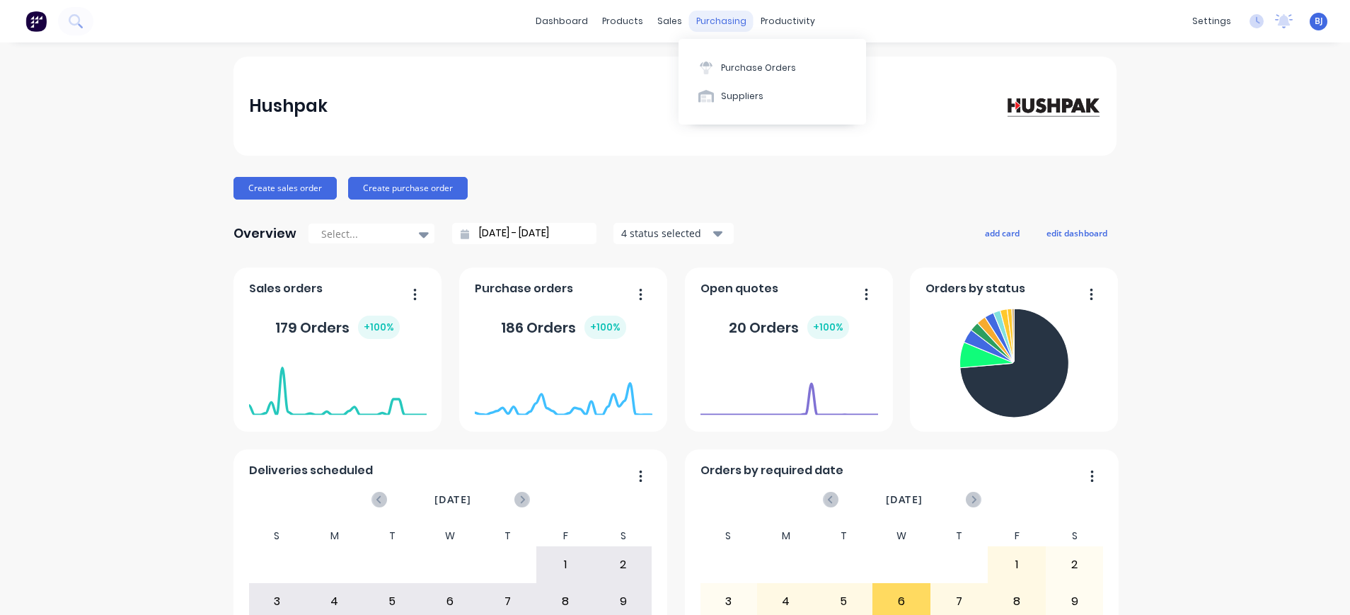
drag, startPoint x: 0, startPoint y: 0, endPoint x: 704, endPoint y: 23, distance: 704.3
click at [704, 21] on div "purchasing" at bounding box center [721, 21] width 64 height 21
click at [727, 67] on div "Purchase Orders" at bounding box center [758, 68] width 75 height 13
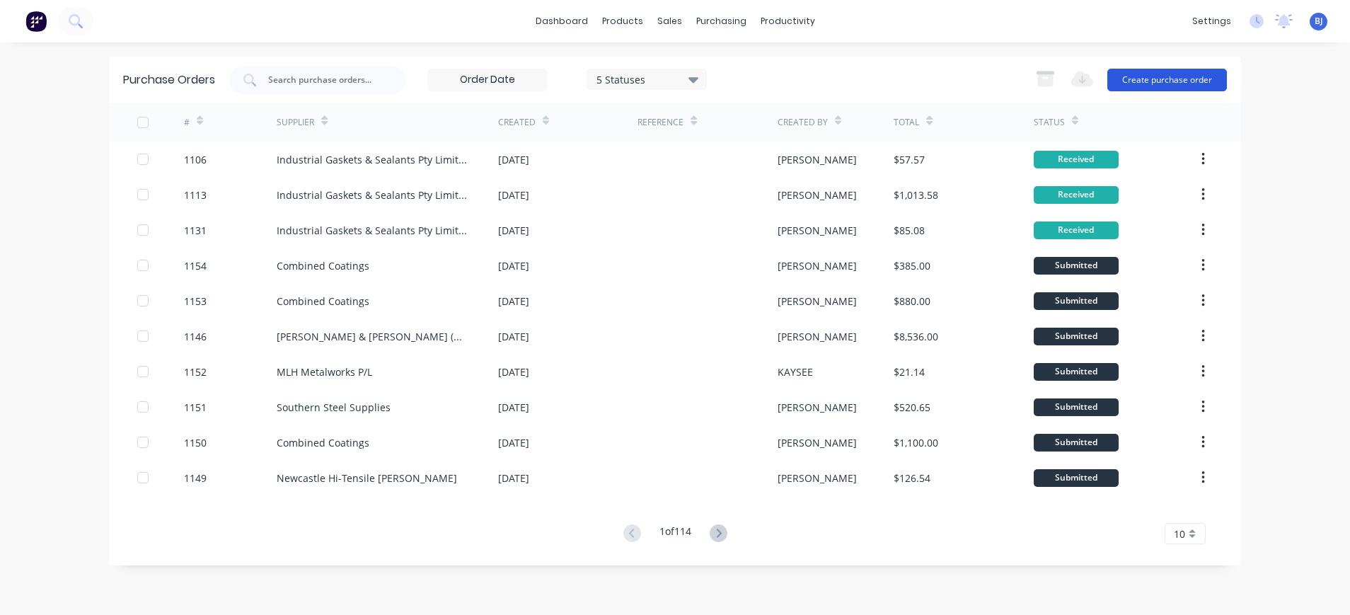
click at [1153, 76] on button "Create purchase order" at bounding box center [1167, 80] width 120 height 23
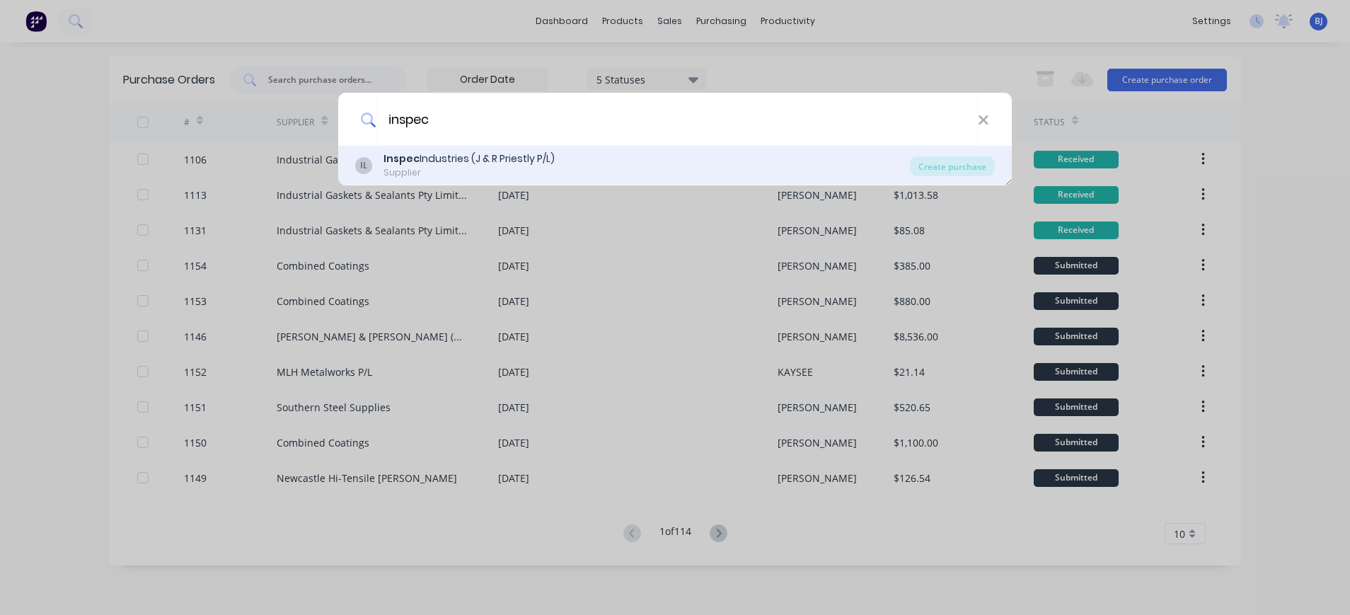
type input "inspec"
click at [447, 156] on div "Inspec Industries (J & R Priestly P/L)" at bounding box center [468, 158] width 171 height 15
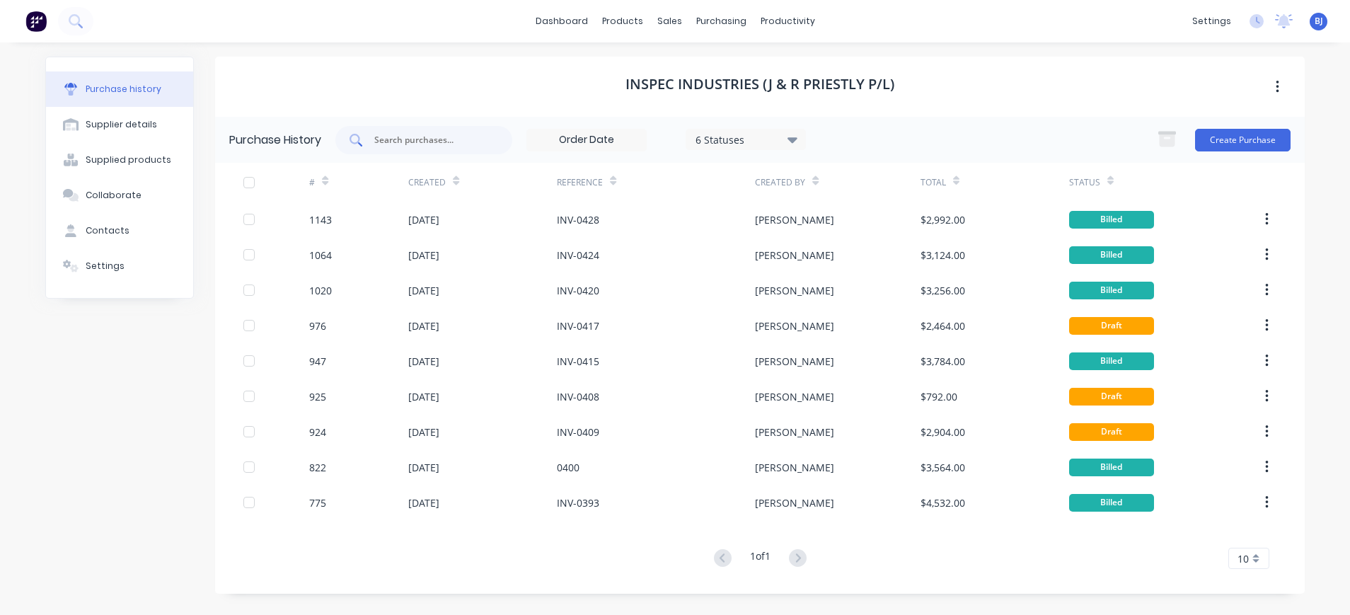
click at [437, 149] on div at bounding box center [423, 140] width 177 height 28
click at [1223, 134] on button "Create Purchase" at bounding box center [1243, 140] width 96 height 23
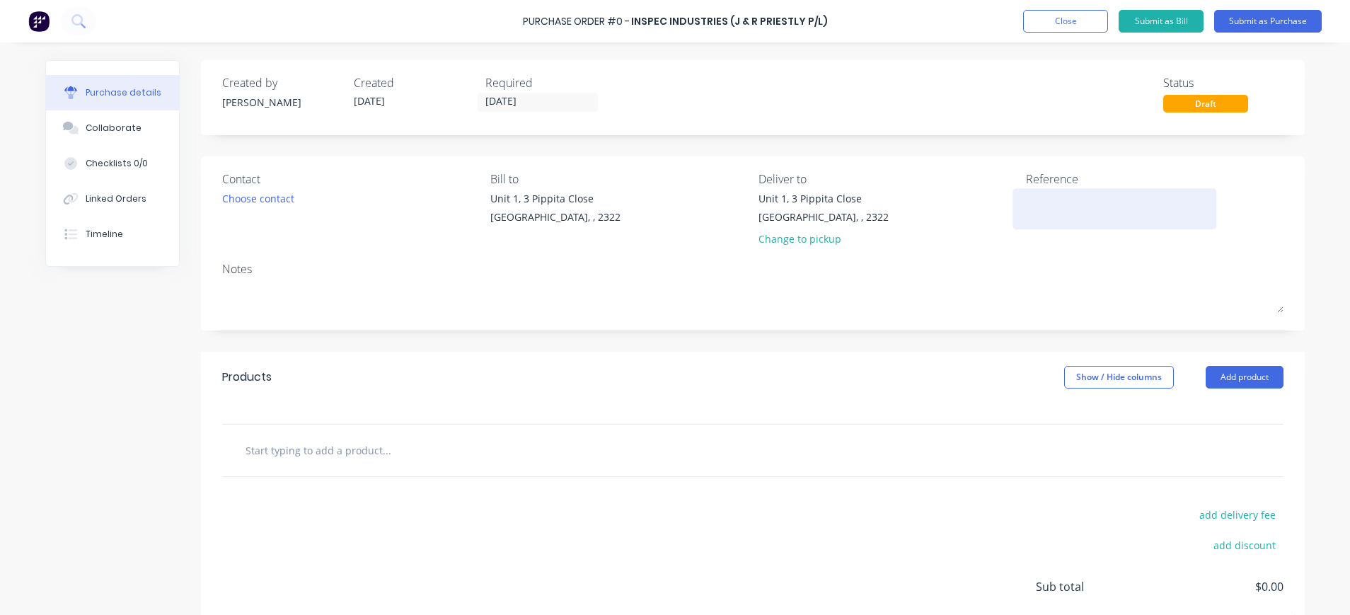
click at [1026, 203] on div at bounding box center [1114, 208] width 177 height 35
drag, startPoint x: 1018, startPoint y: 203, endPoint x: 1068, endPoint y: 197, distance: 49.9
click at [1026, 205] on textarea at bounding box center [1114, 207] width 177 height 32
type textarea "INV"
type textarea "x"
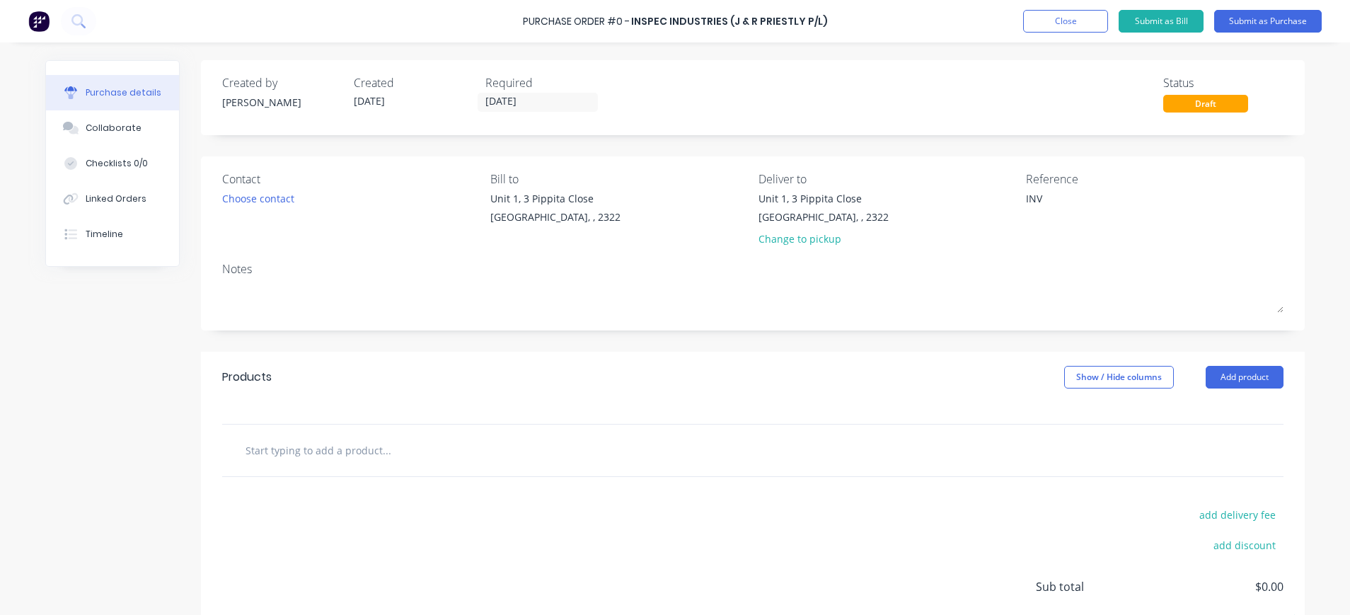
type textarea "INV-"
type textarea "x"
type textarea "INV-0"
type textarea "x"
type textarea "INV-04"
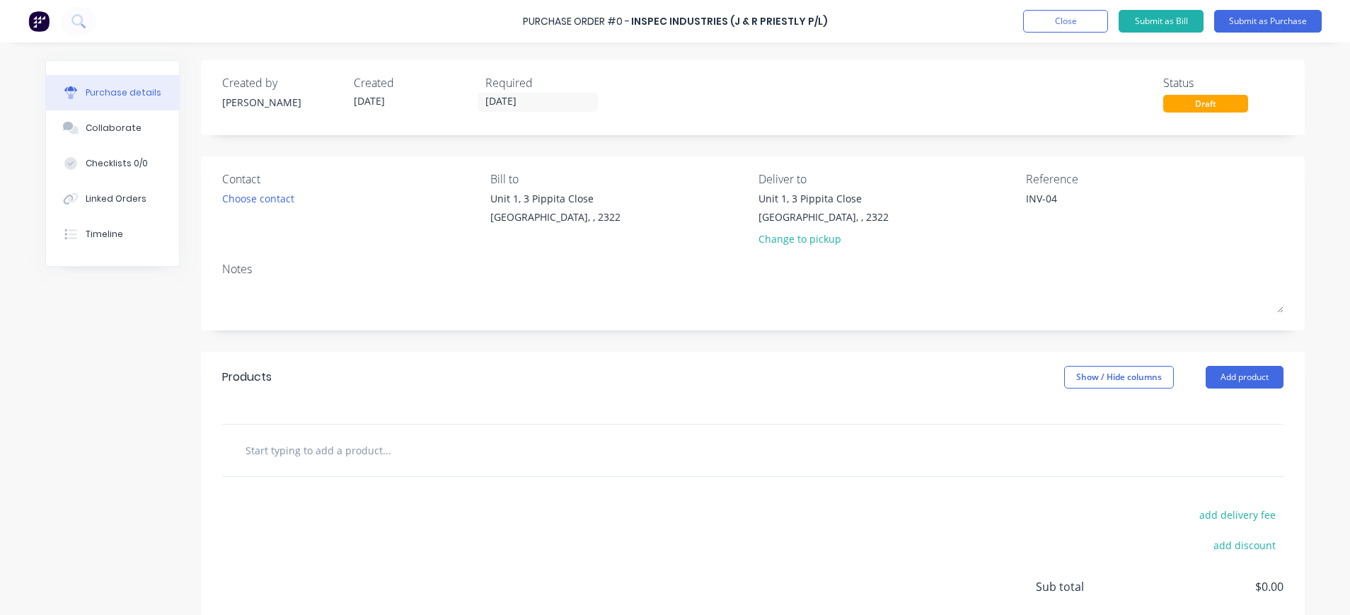
type textarea "x"
type textarea "INV-043"
type textarea "x"
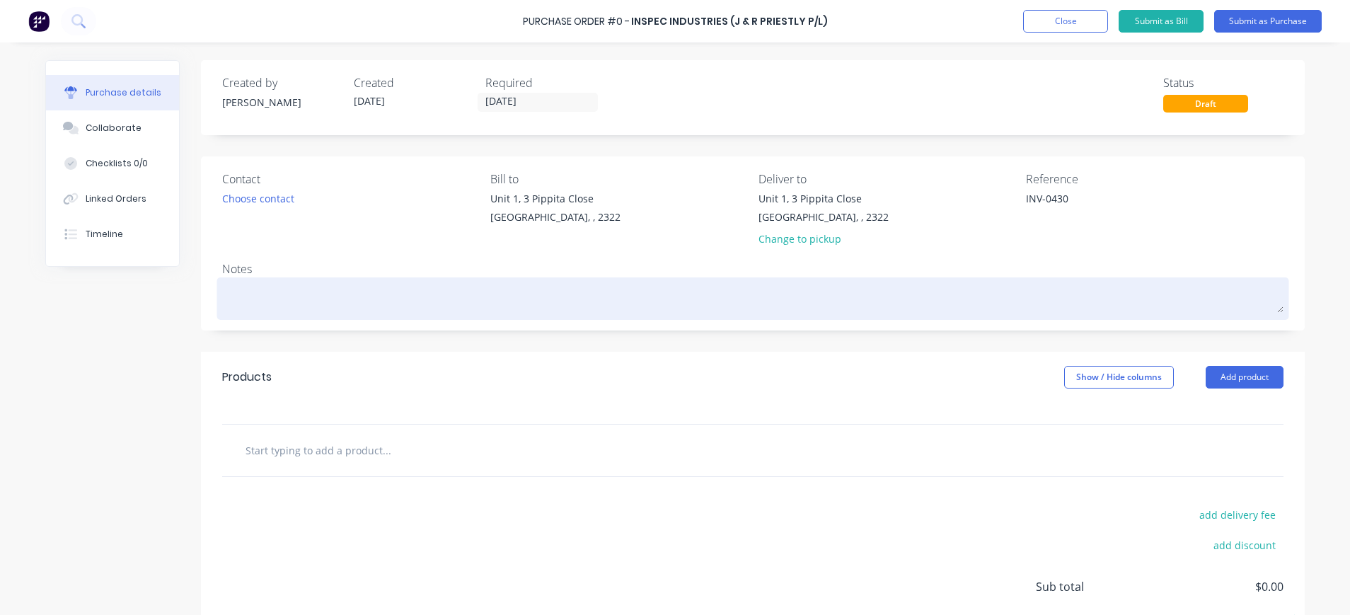
type textarea "INV-0430"
type textarea "x"
type textarea "INV-0430"
click at [250, 300] on textarea at bounding box center [752, 297] width 1061 height 32
type textarea "x"
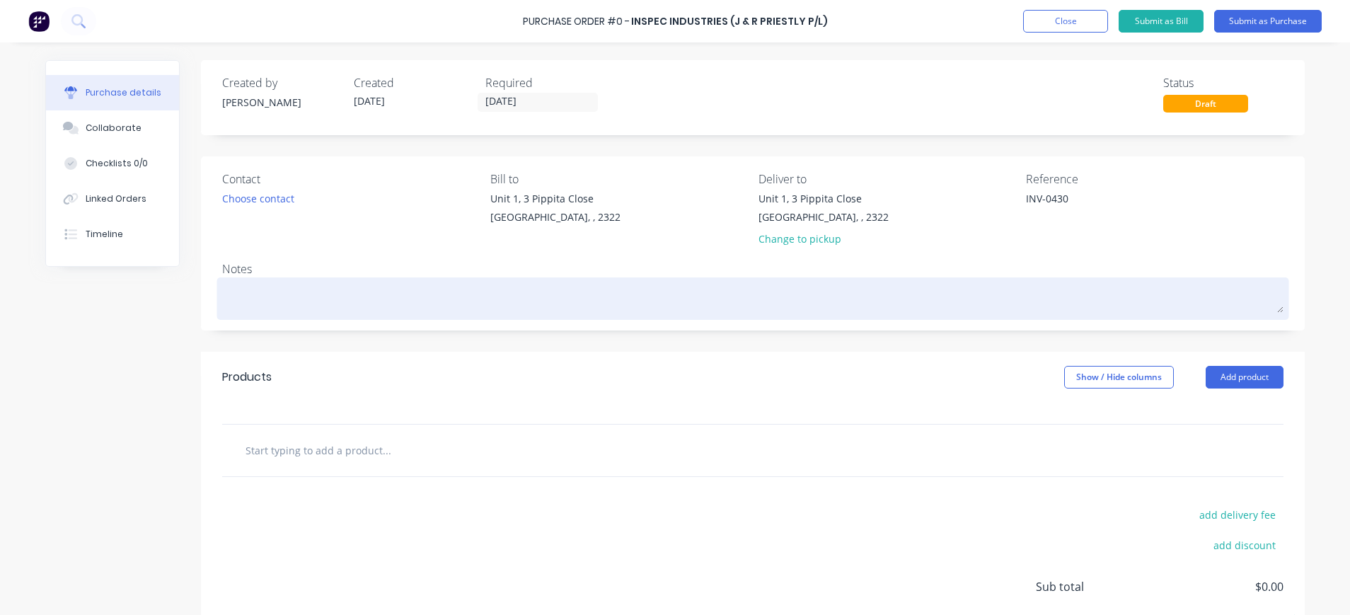
type textarea "W"
type textarea "x"
type textarea "We"
type textarea "x"
type textarea "Wee"
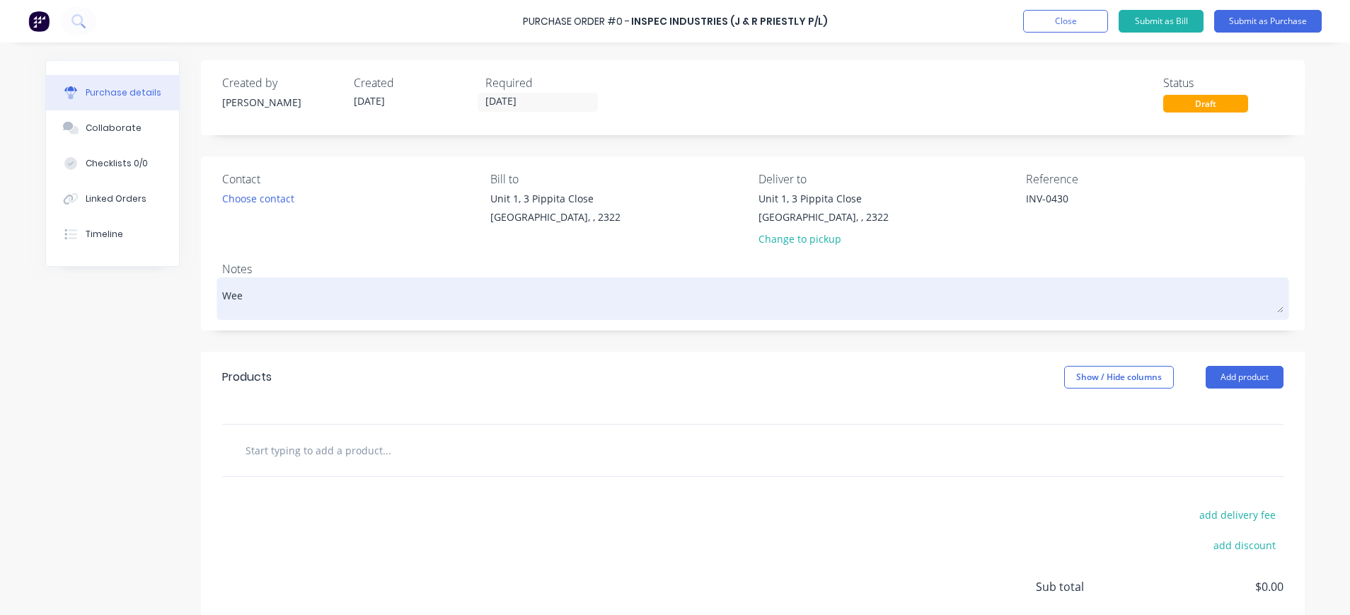
type textarea "x"
type textarea "Week"
type textarea "x"
type textarea "Week"
type textarea "x"
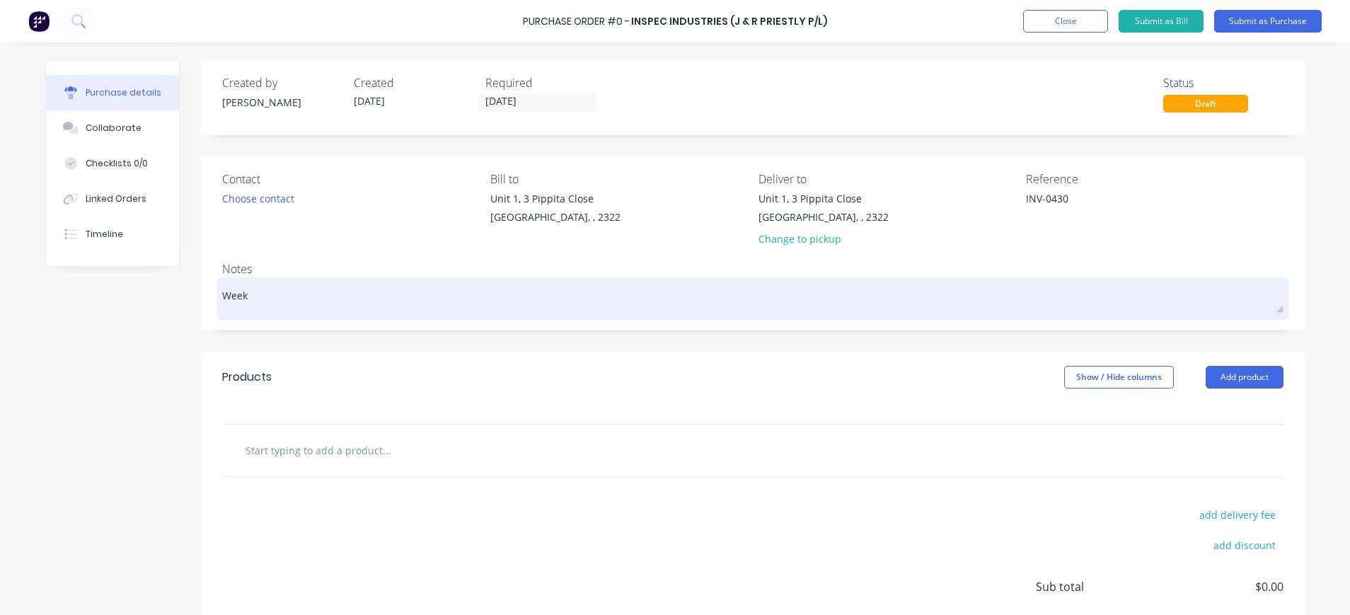
type textarea "Week E"
type textarea "x"
type textarea "Week En"
type textarea "x"
type textarea "Week Enf"
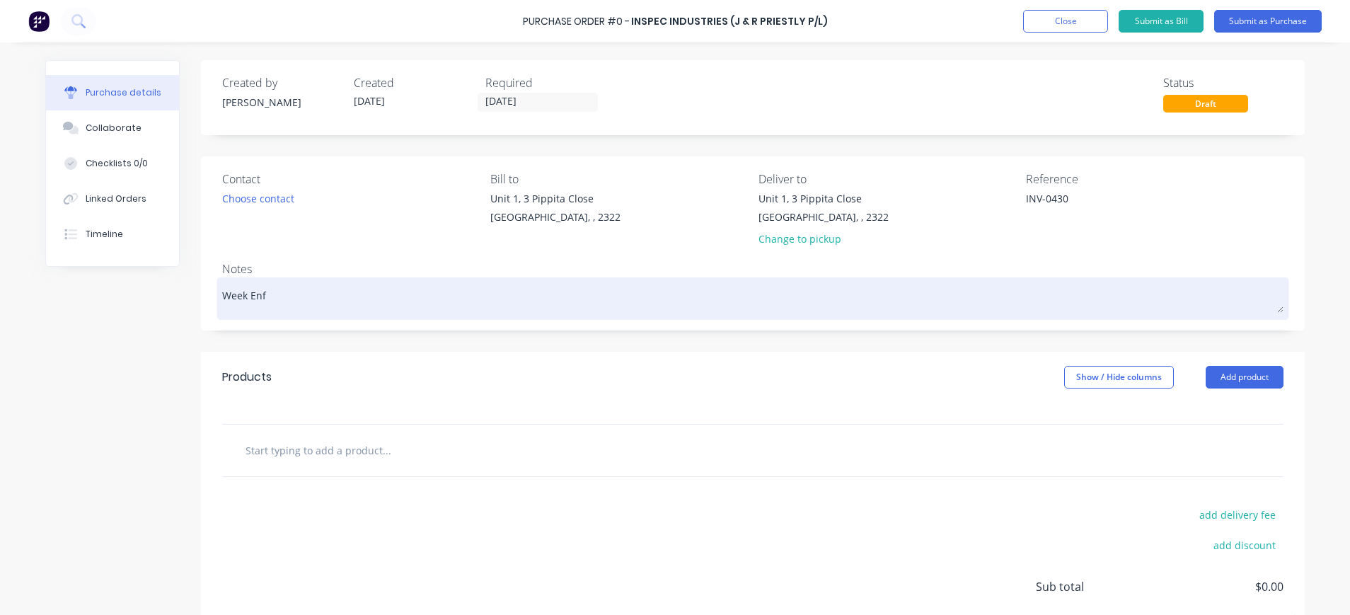
type textarea "x"
type textarea "Week Enfd"
type textarea "x"
type textarea "Week Enfdi"
type textarea "x"
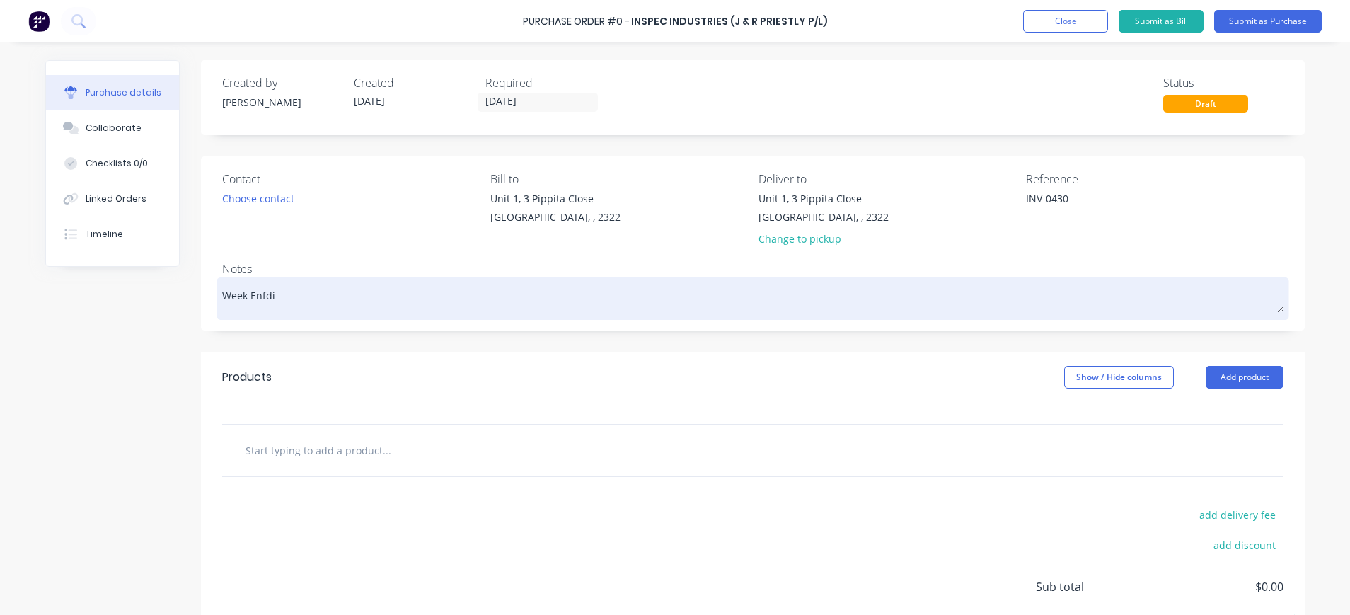
type textarea "Week Enfdin"
type textarea "x"
type textarea "Week Enfding"
type textarea "x"
type textarea "Week Enfdin"
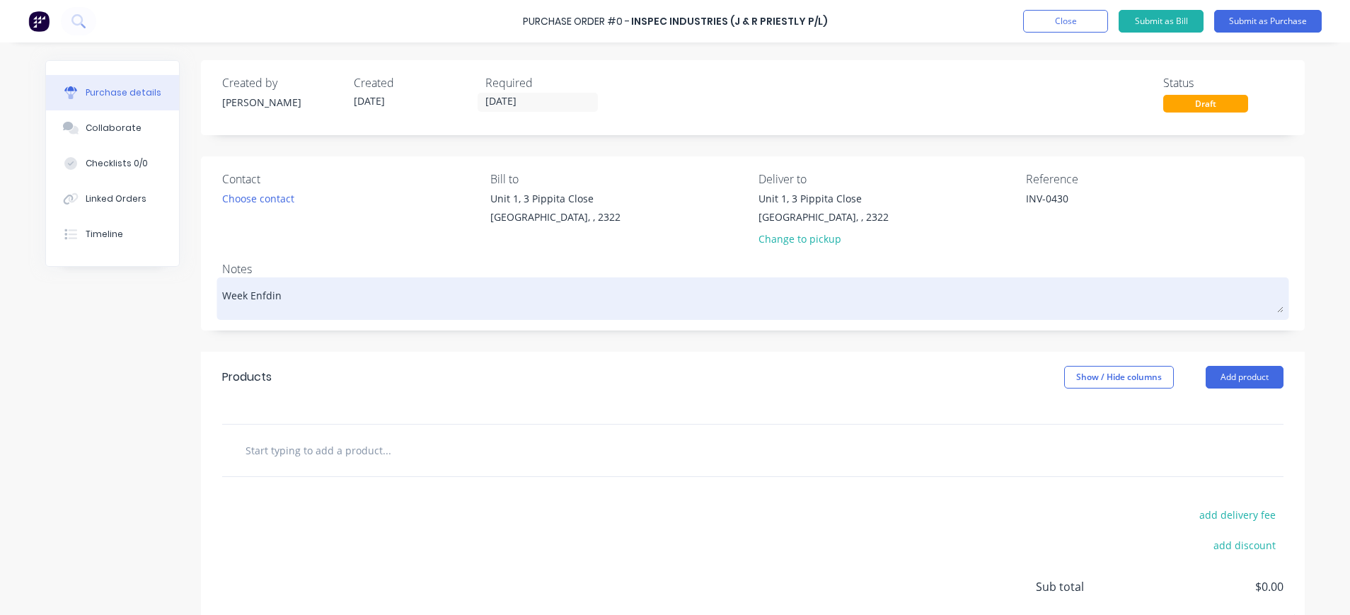
type textarea "x"
type textarea "Week Enfdi"
type textarea "x"
type textarea "Week Enfd"
type textarea "x"
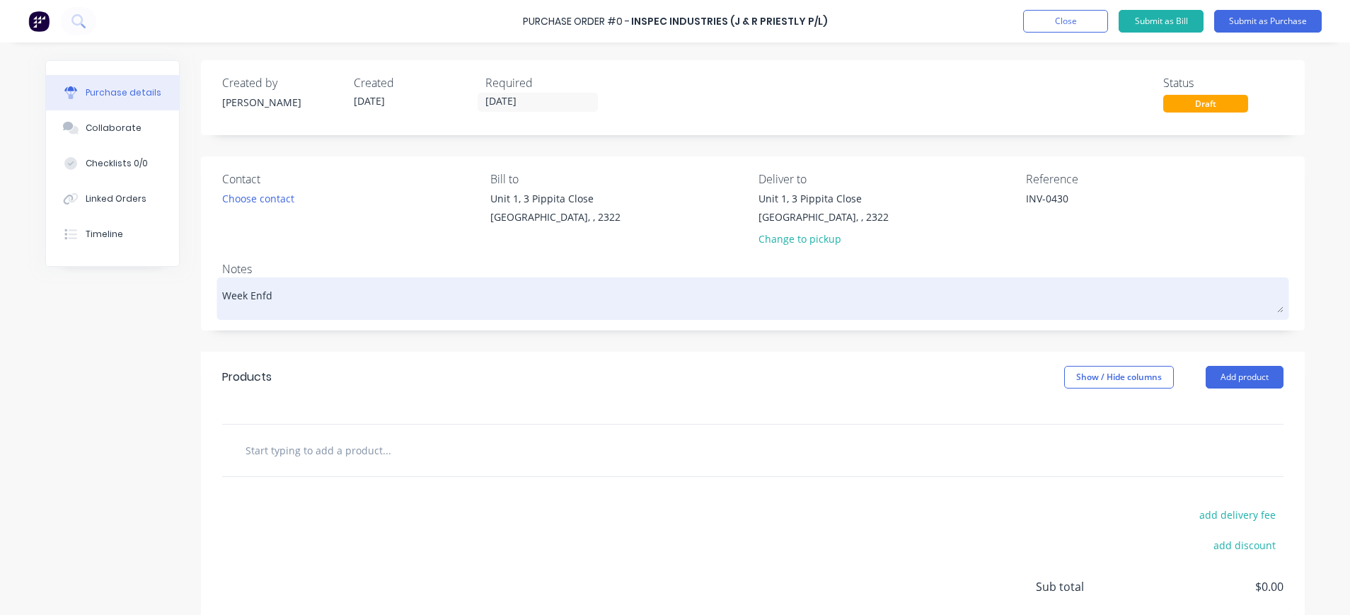
type textarea "Week Enf"
type textarea "x"
type textarea "Week En"
type textarea "x"
type textarea "Week End"
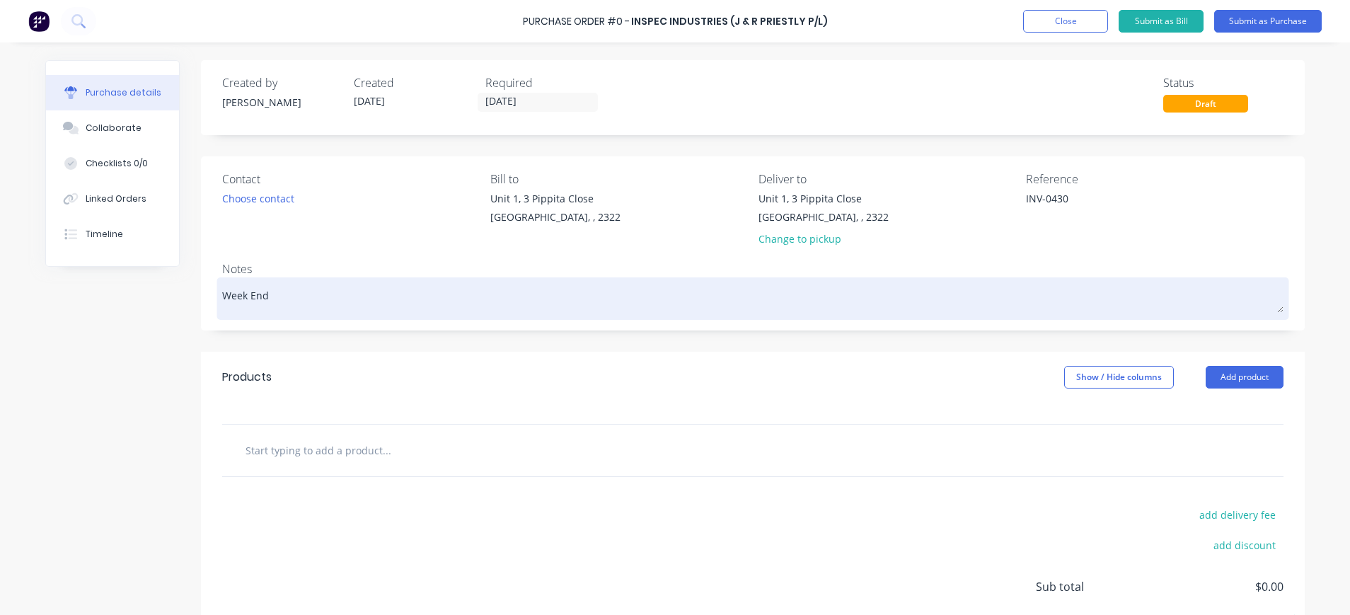
type textarea "x"
type textarea "Week Endi"
type textarea "x"
type textarea "Week Endin"
type textarea "x"
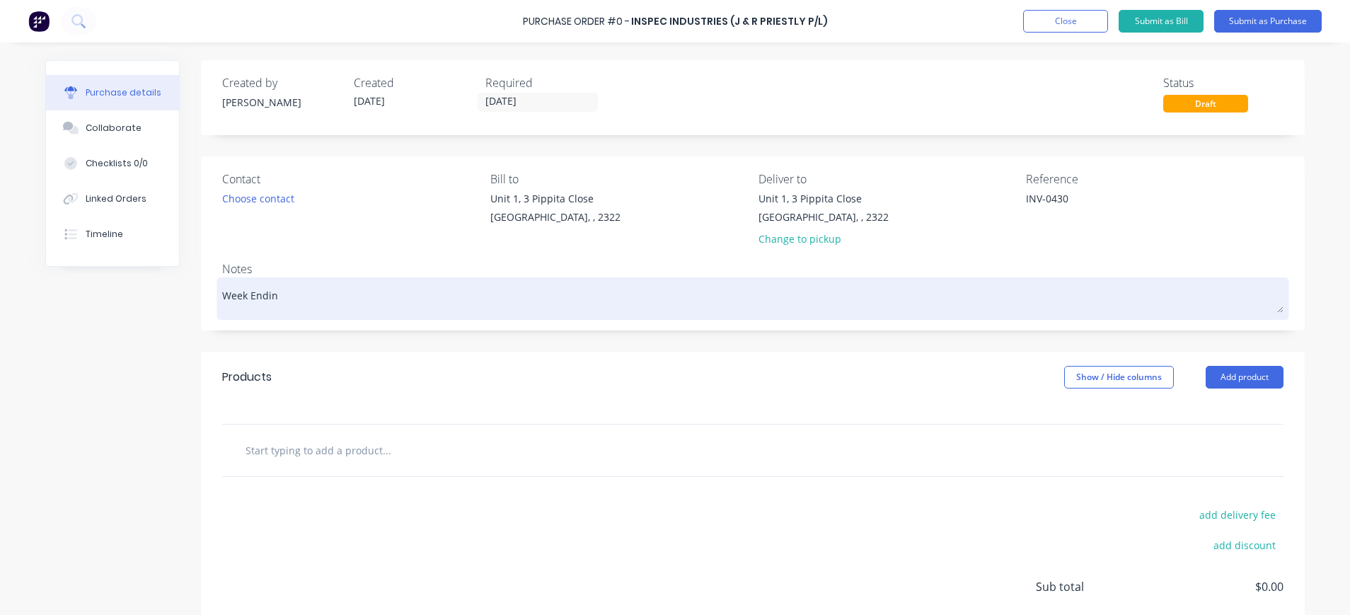
type textarea "Week Ending"
type textarea "x"
type textarea "Week Ending"
type textarea "x"
type textarea "Week Ending 1"
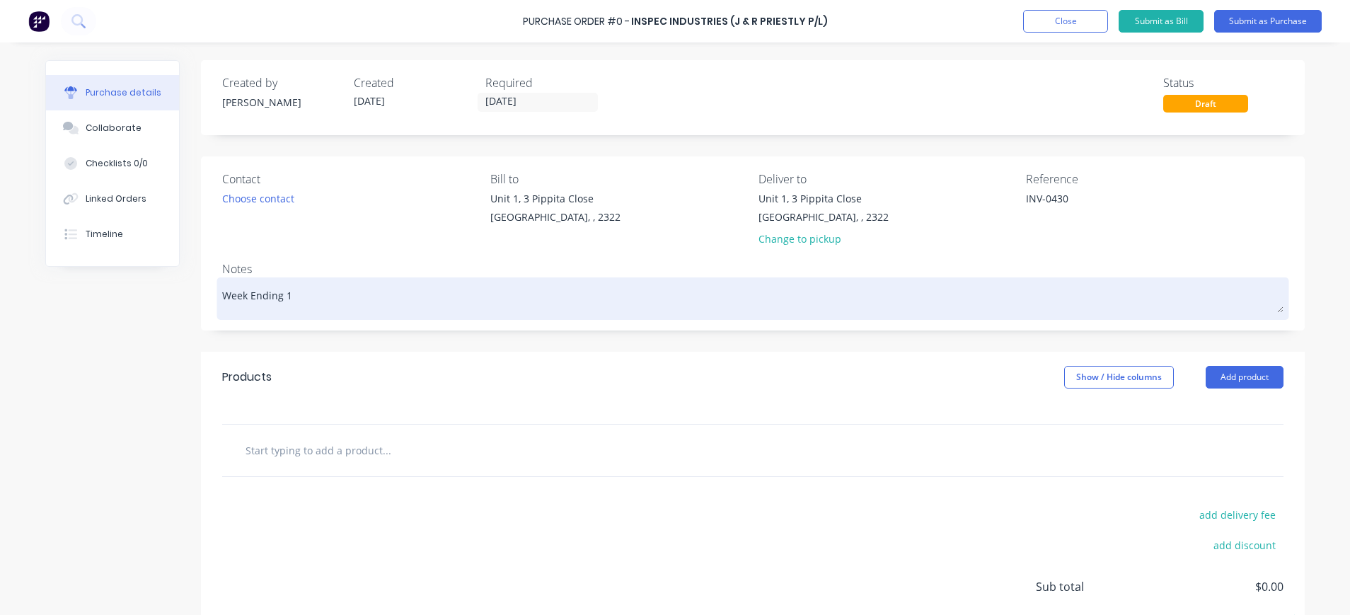
type textarea "x"
type textarea "Week Ending 10"
type textarea "x"
type textarea "Week Ending 10."
type textarea "x"
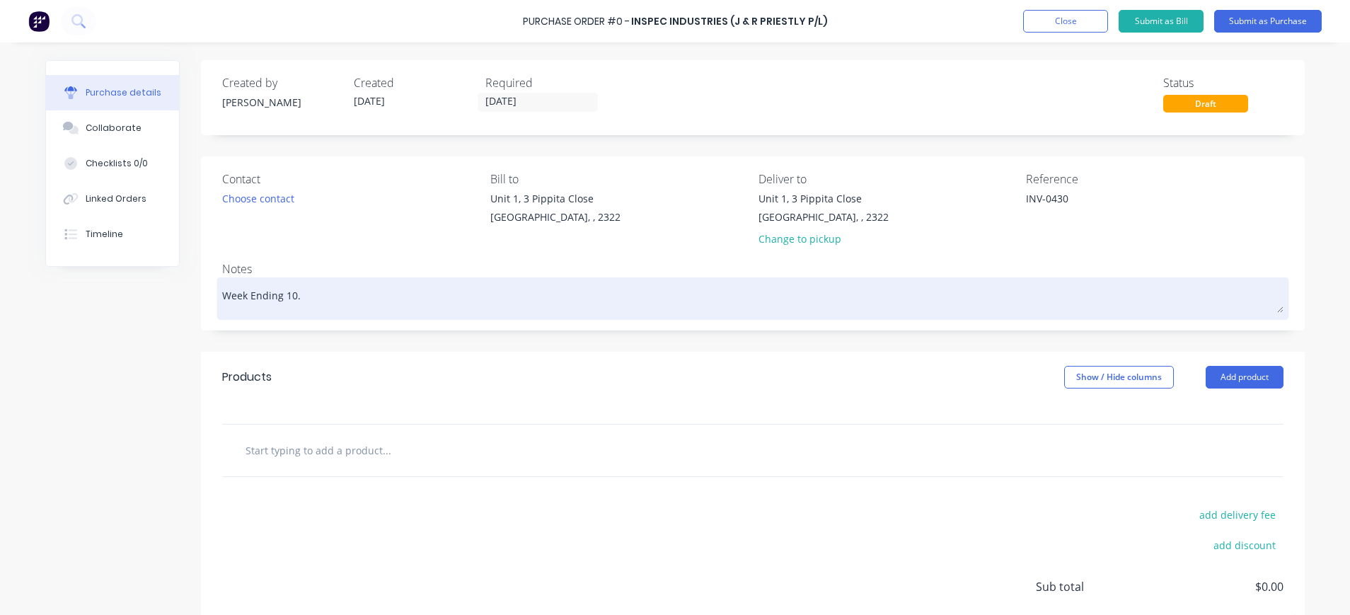
type textarea "Week Ending 10.8"
type textarea "x"
type textarea "Week Ending 10.8."
type textarea "x"
type textarea "Week Ending 10.8.2"
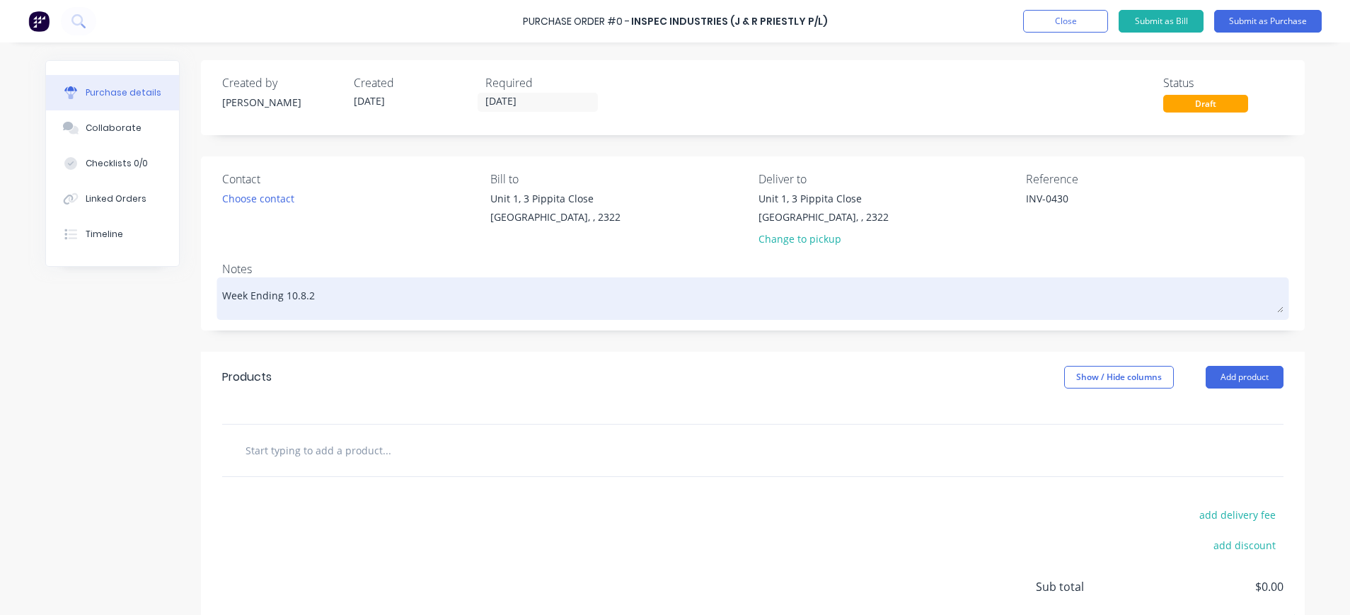
type textarea "x"
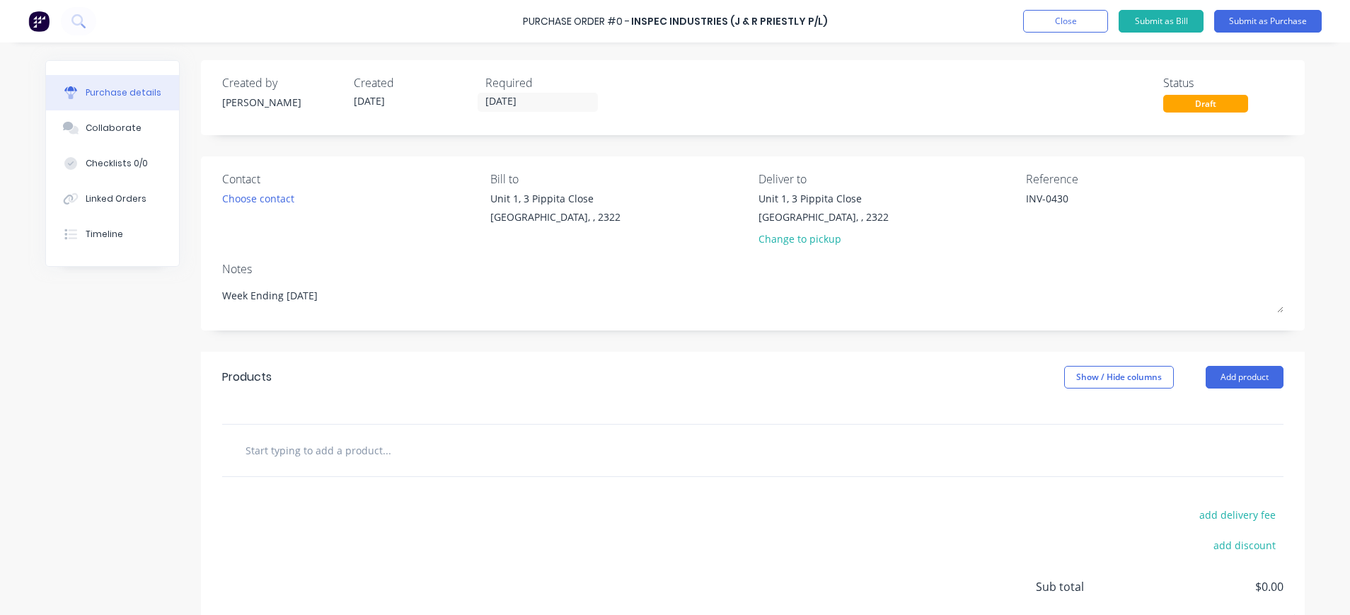
type textarea "Week Ending [DATE]"
type textarea "x"
type textarea "Week Ending [DATE]"
click at [362, 445] on input "text" at bounding box center [386, 450] width 283 height 28
type textarea "x"
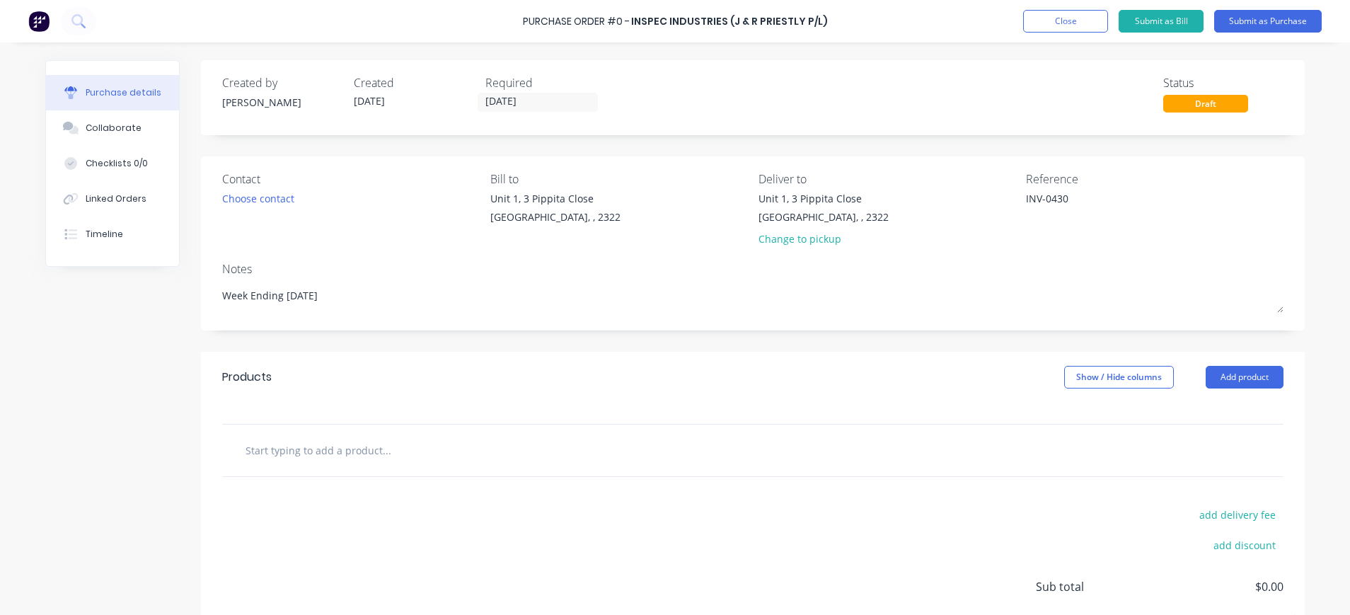
type input "4"
type textarea "x"
type input "42"
type textarea "x"
type input "42"
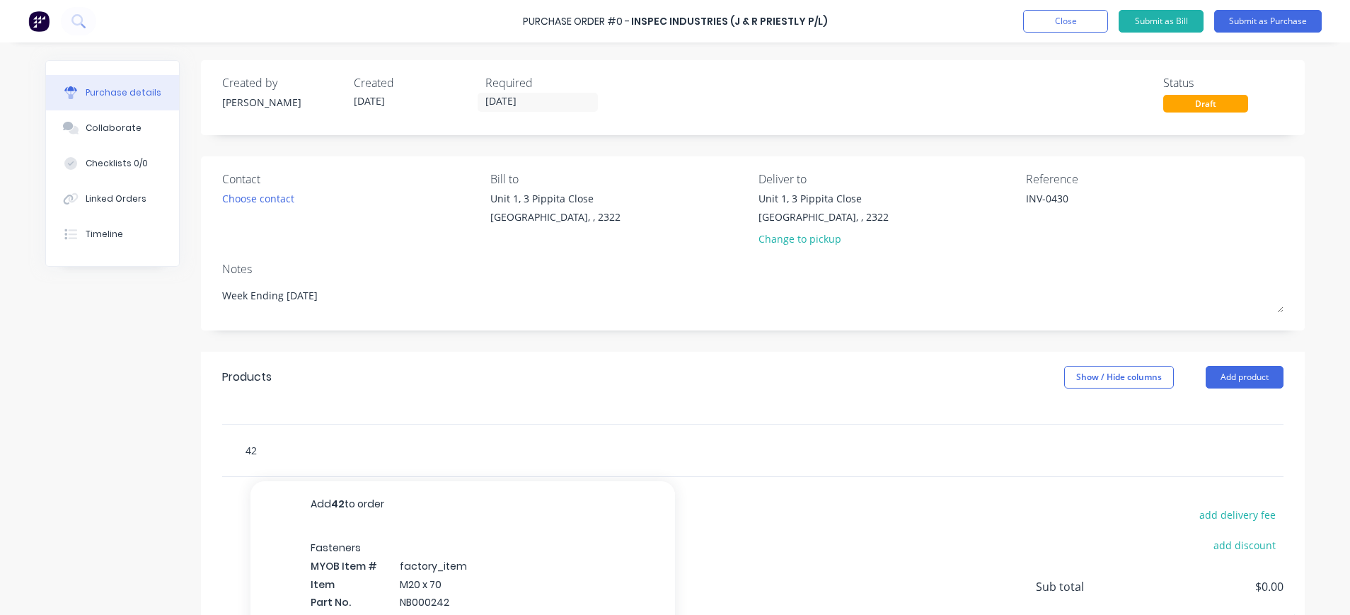
type textarea "x"
type input "42 h"
type textarea "x"
type input "42 ho"
type textarea "x"
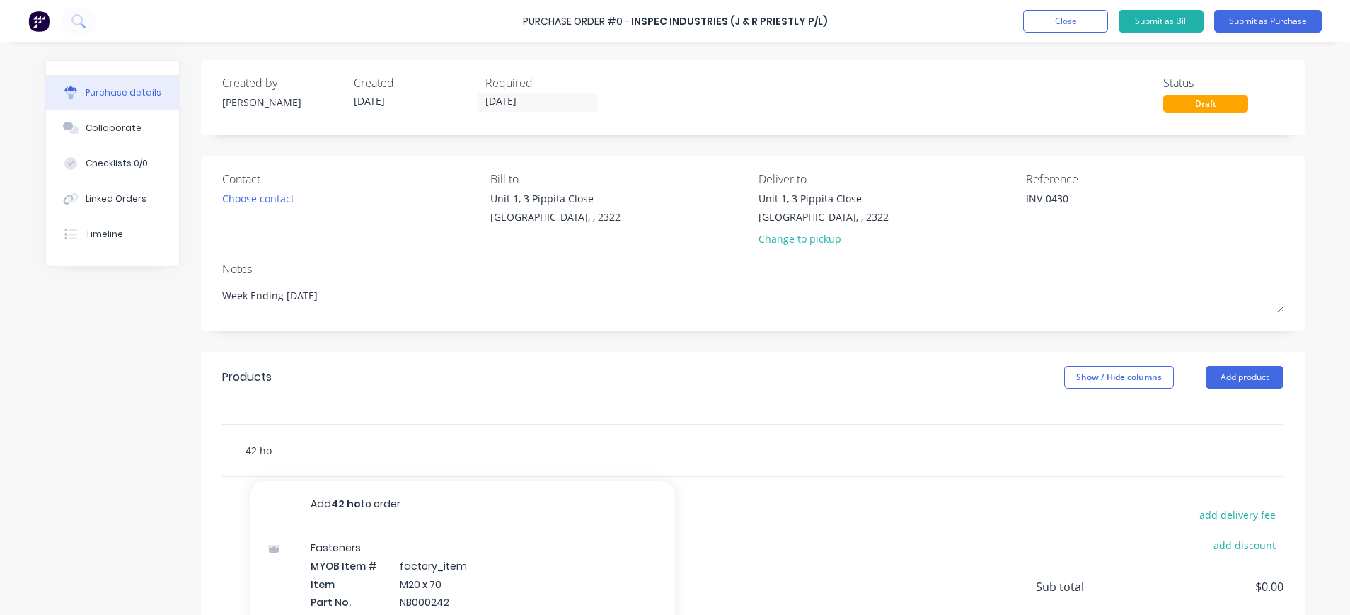
type input "42 hou"
type textarea "x"
type input "42 hour"
type textarea "x"
type input "42 hours"
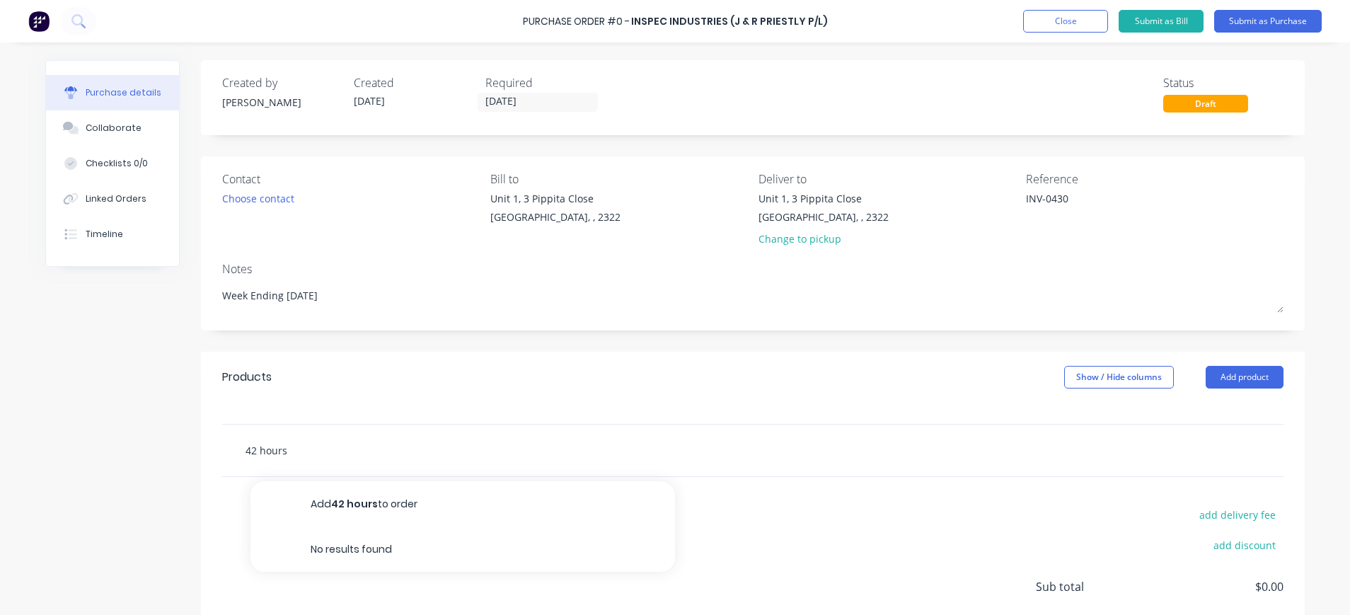
type textarea "x"
type input "42 hours"
type textarea "x"
type input "42 hours -"
type textarea "x"
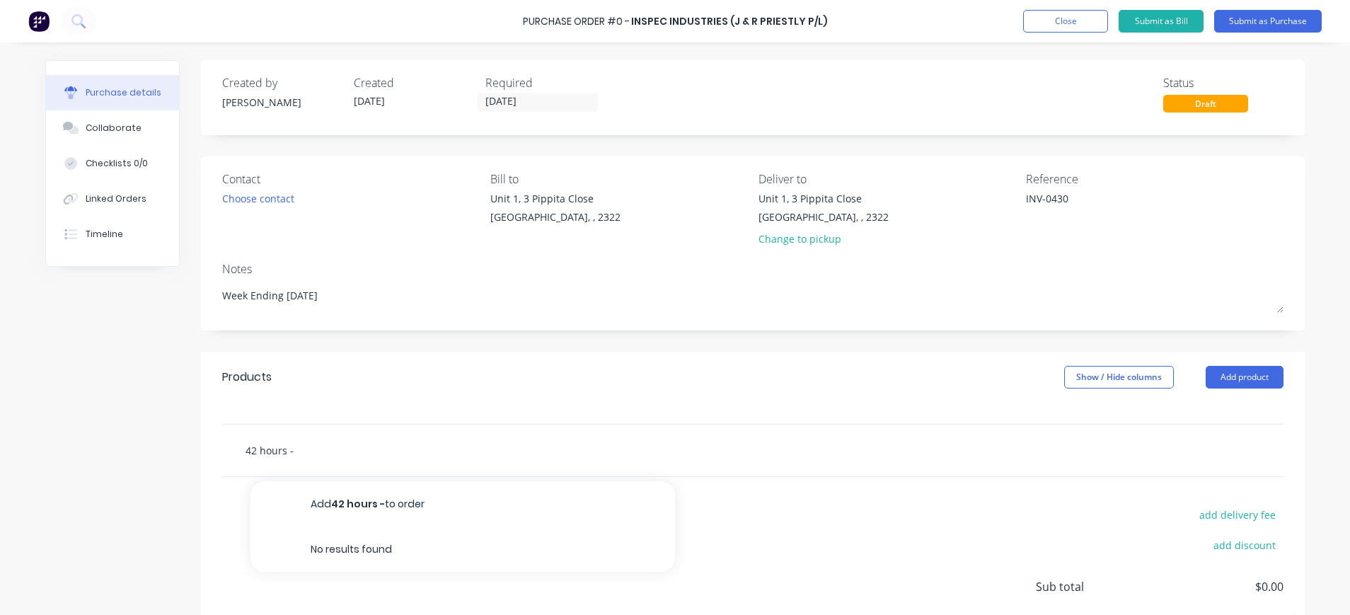
type input "42 hours -"
type textarea "x"
type input "42 hours - J"
type textarea "x"
type input "42 hours - J/"
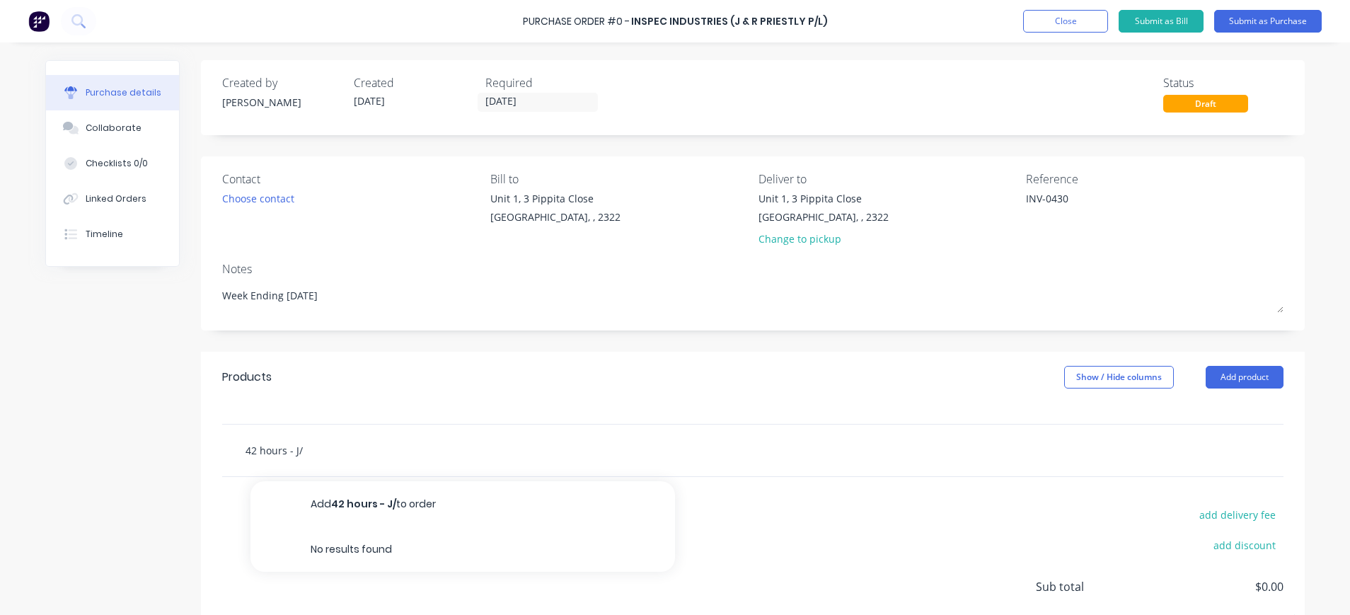
type textarea "x"
type input "42 hours - J/N"
type textarea "x"
type input "42 hours - J/N"
type textarea "x"
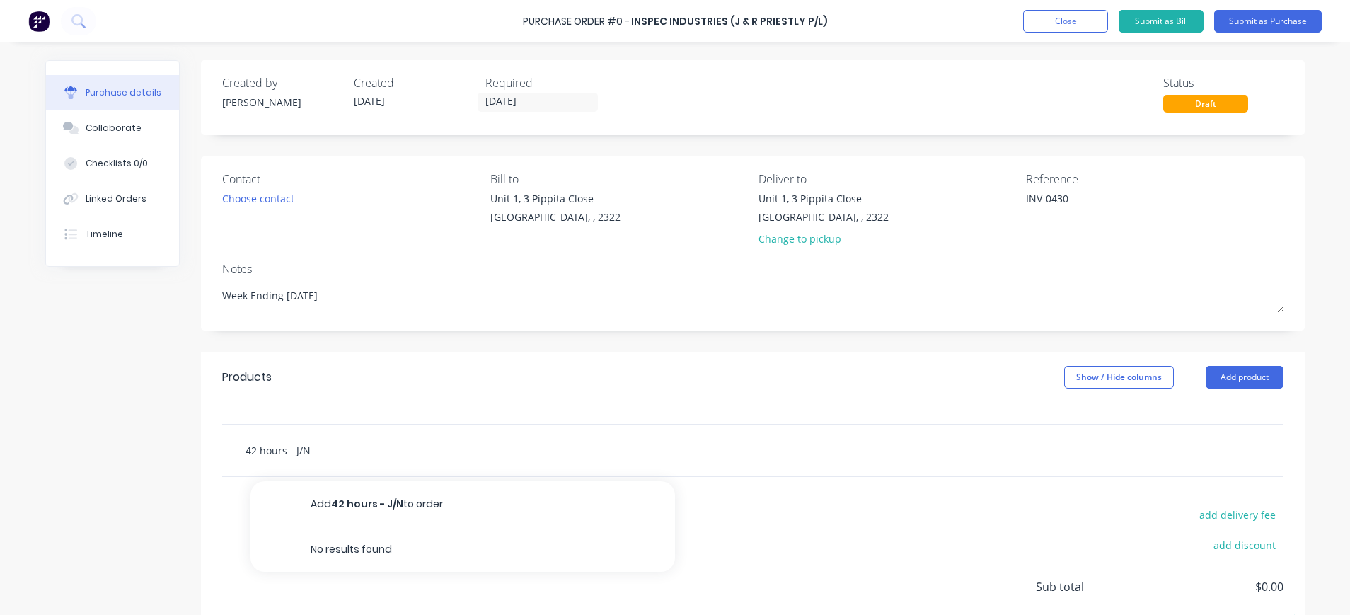
type input "42 hours - J/N 1"
type textarea "x"
type input "42 hours - J/N 16"
type textarea "x"
type input "42 hours - J/N 163"
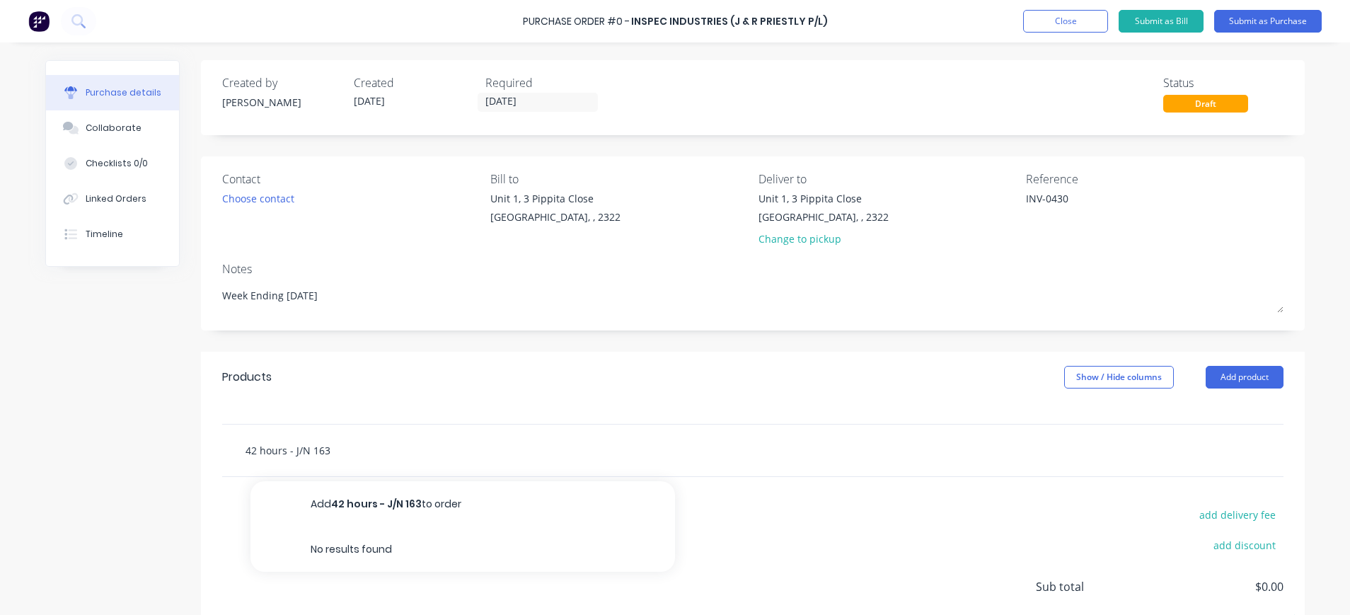
type textarea "x"
type input "42 hours - J/N 1639"
type textarea "x"
type input "42 hours - J/N 1639"
type textarea "x"
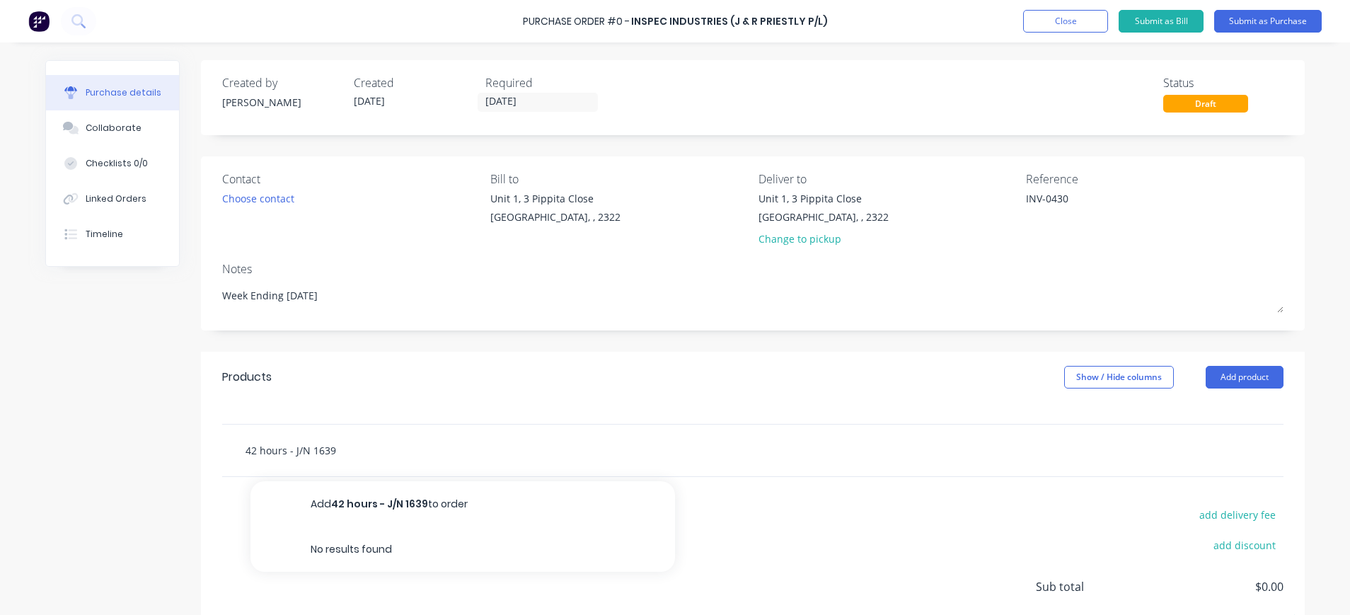
type input "42 hours - J/N 1639 U"
type textarea "x"
type input "42 hours - J/N 1639"
type textarea "x"
type input "42 hours - J/N 1639 I"
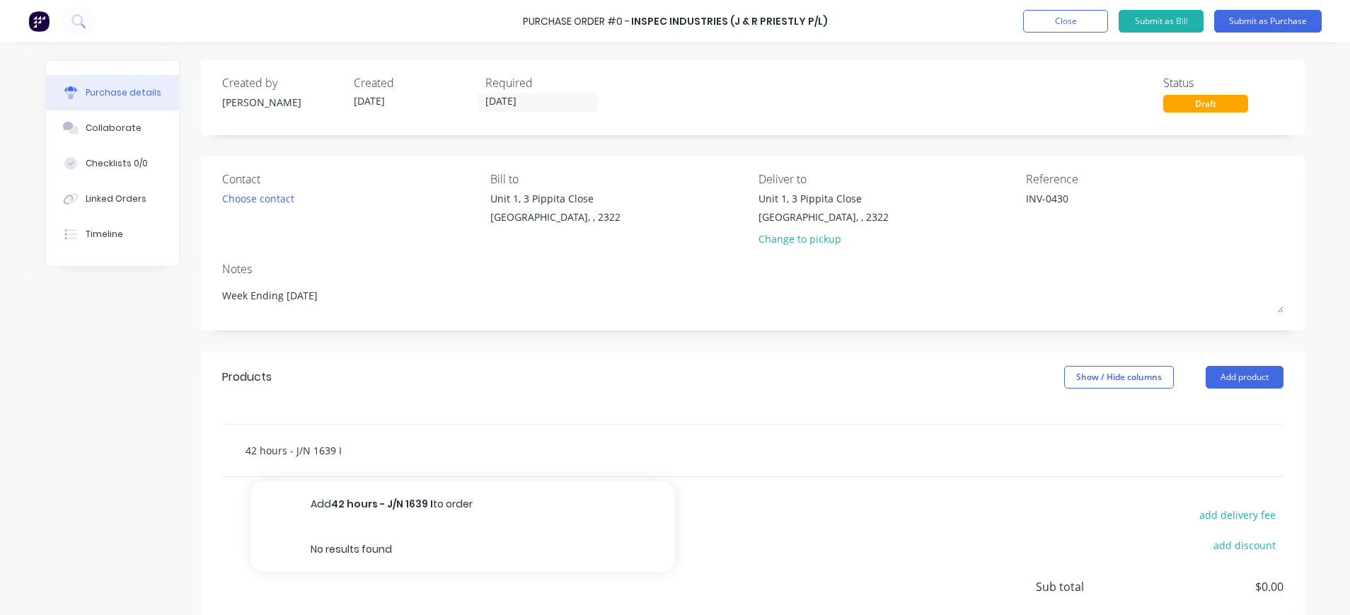
type textarea "x"
type input "42 hours - J/N 1639 In"
type textarea "x"
type input "42 hours - J/N 1639 Inl"
type textarea "x"
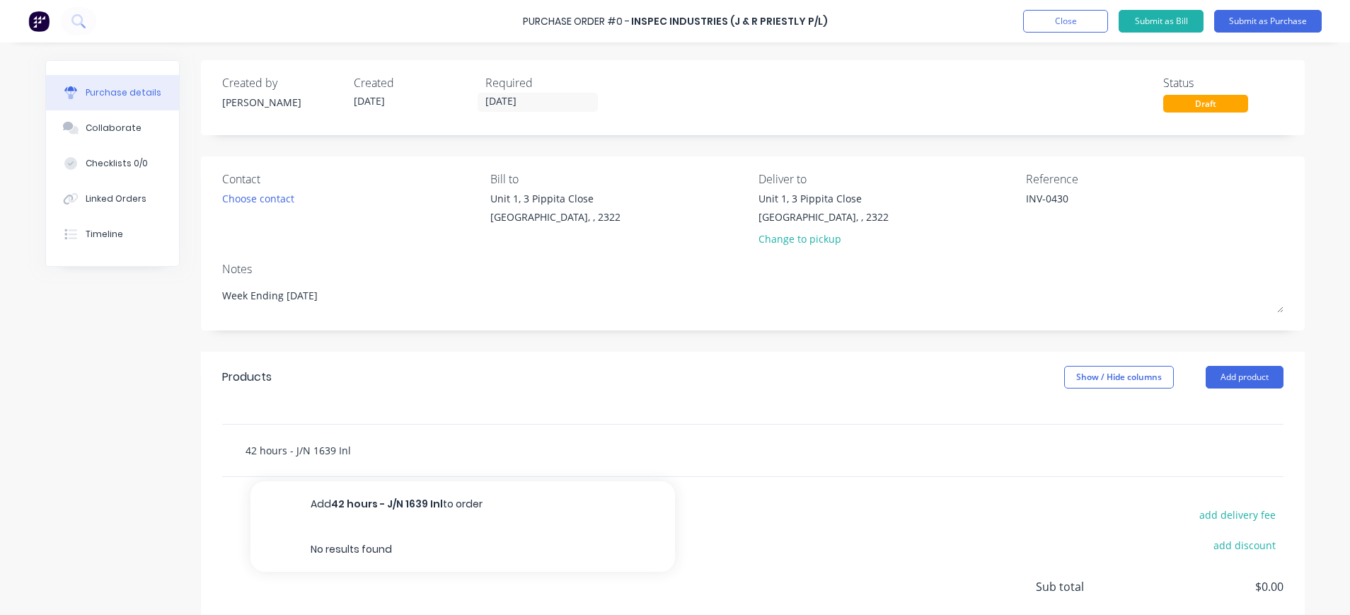
type input "42 hours - J/N 1639 Inle"
type textarea "x"
type input "42 hours - J/N 1639 Inlet"
type textarea "x"
type input "42 hours - J/N 1639 Inlet"
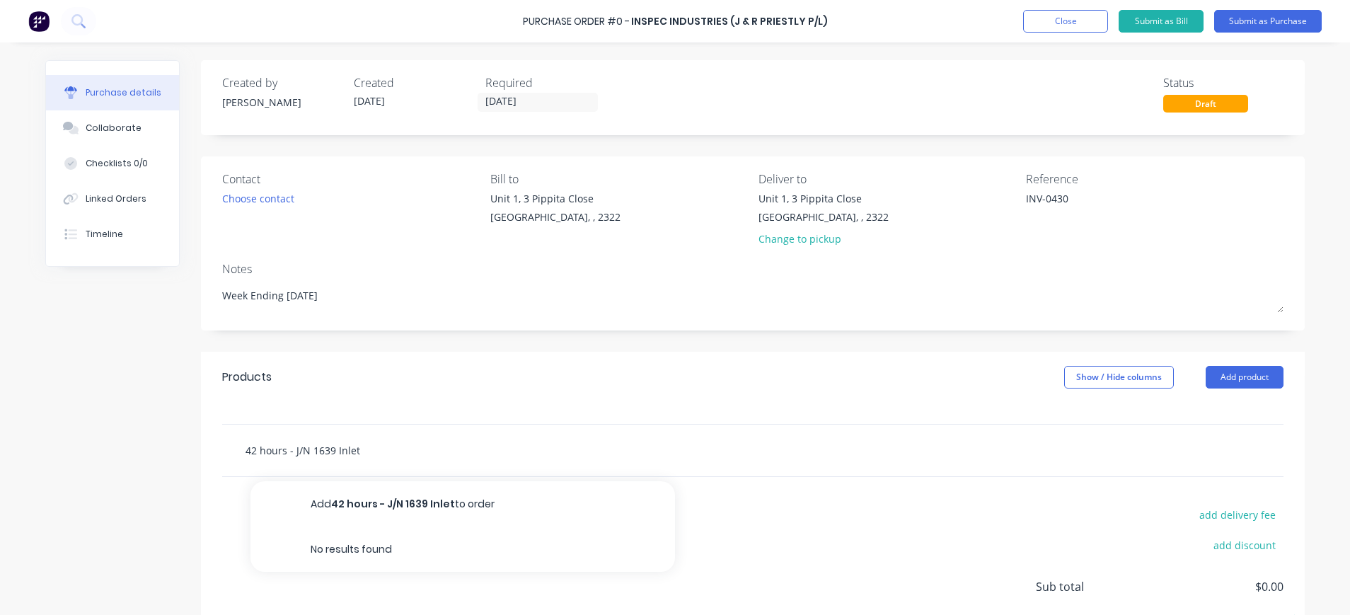
type textarea "x"
type input "42 hours - J/N 1639 Inlet L"
type textarea "x"
type input "42 hours - J/N 1639 Inlet Lo"
type textarea "x"
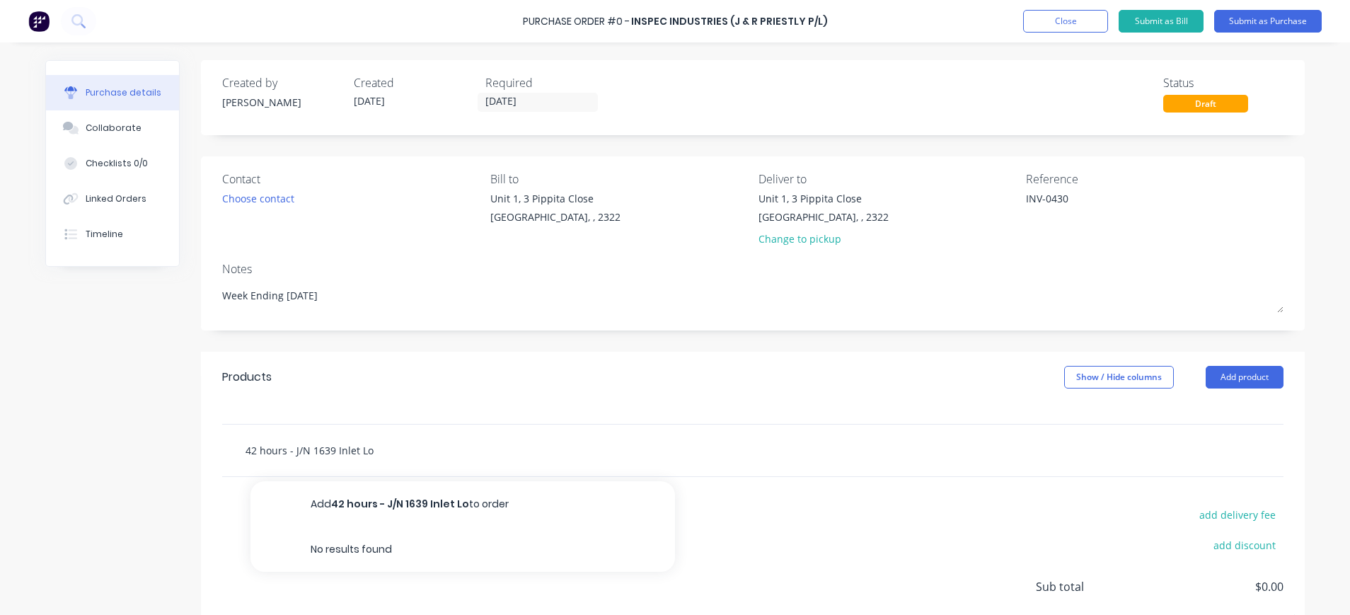
type input "42 hours - J/N 1639 Inlet [PERSON_NAME]"
type textarea "x"
type input "42 hours - J/N 1639 Inlet Lour"
type textarea "x"
type input "42 hours - J/N 1639 Inlet Lourv"
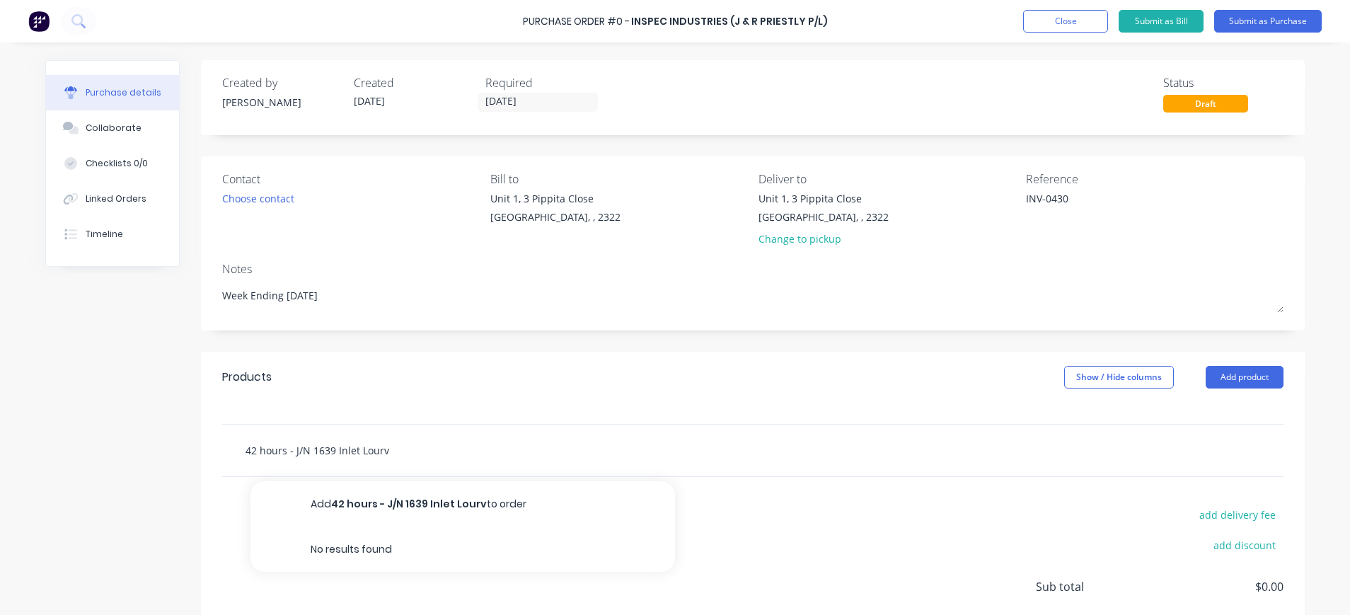
type textarea "x"
type input "42 hours - J/N 1639 Inlet Lourve"
type textarea "x"
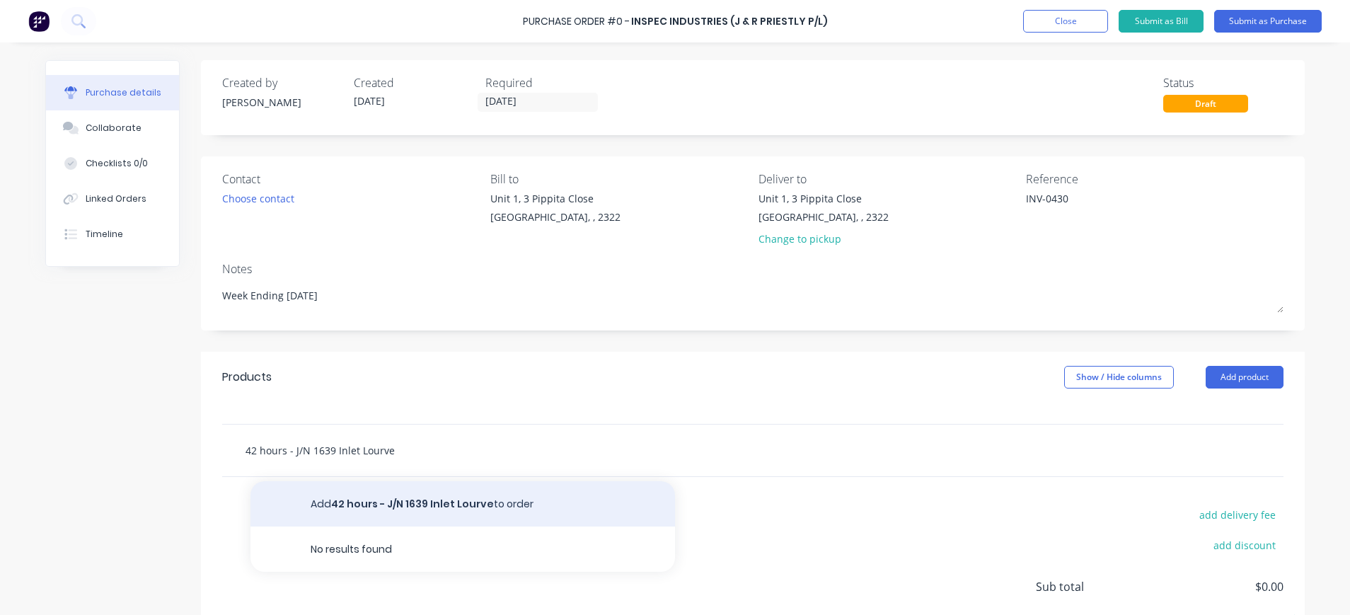
type input "42 hours - J/N 1639 Inlet Lourve"
click at [466, 504] on button "Add 42 hours - J/N 1639 Inlet Lourve to order" at bounding box center [462, 503] width 424 height 45
type textarea "x"
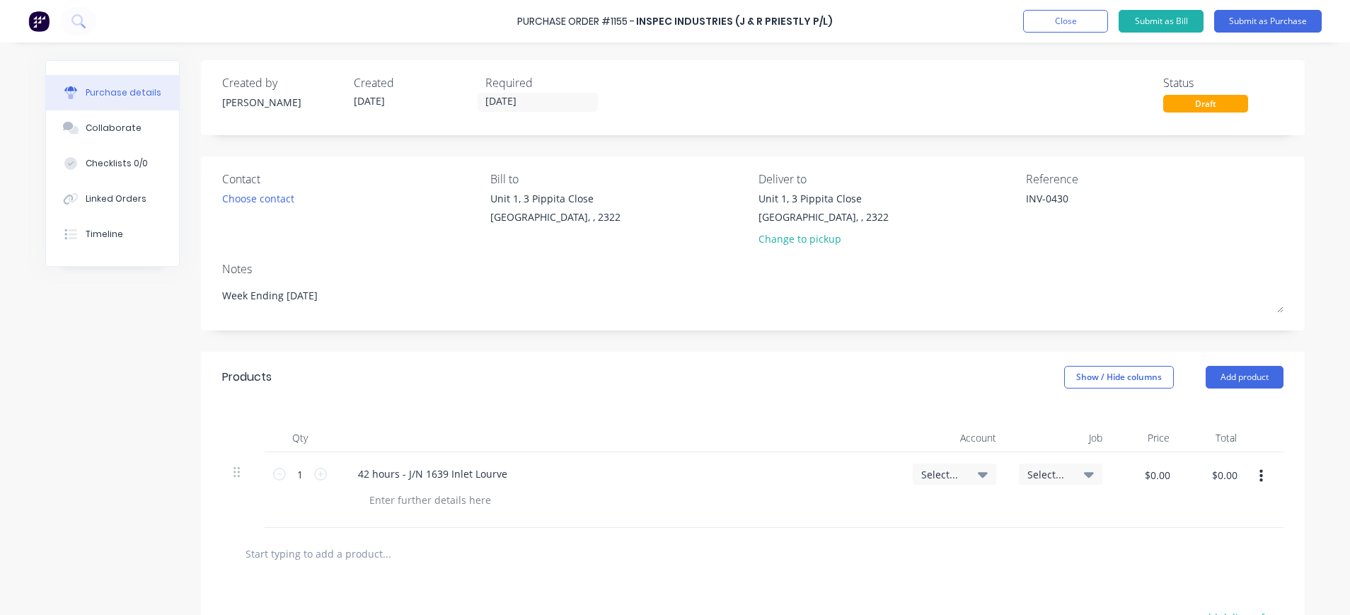
click at [978, 472] on icon at bounding box center [983, 474] width 10 height 16
type textarea "x"
click at [900, 512] on input at bounding box center [908, 516] width 145 height 28
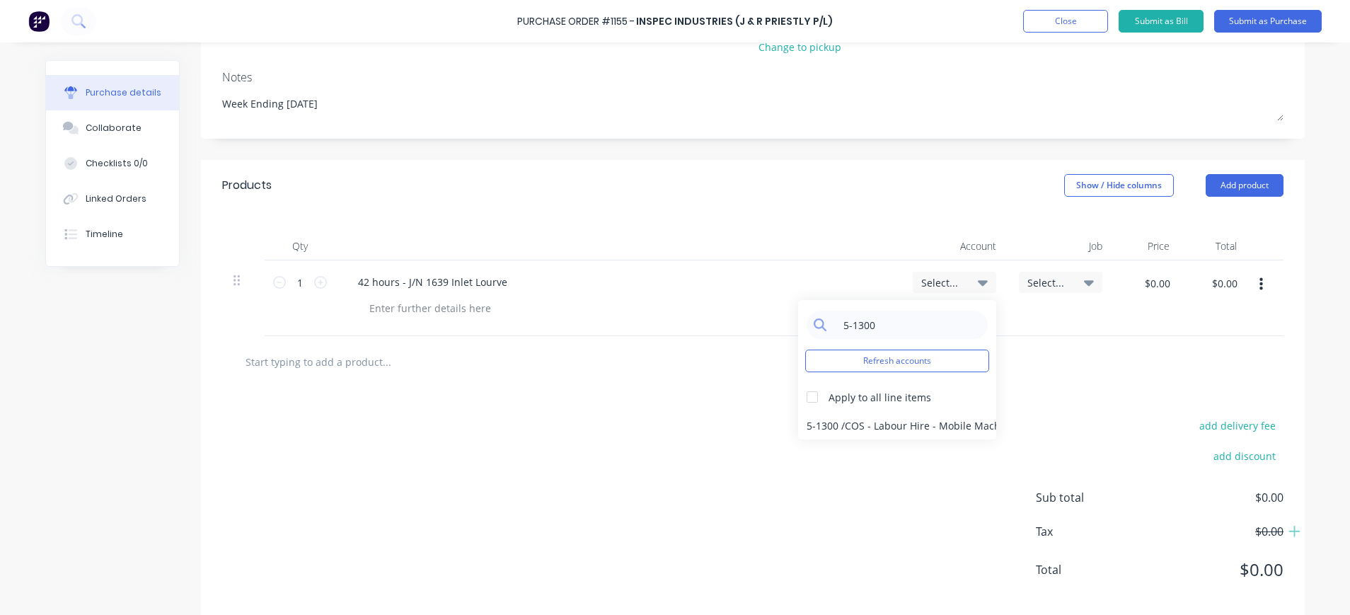
scroll to position [212, 0]
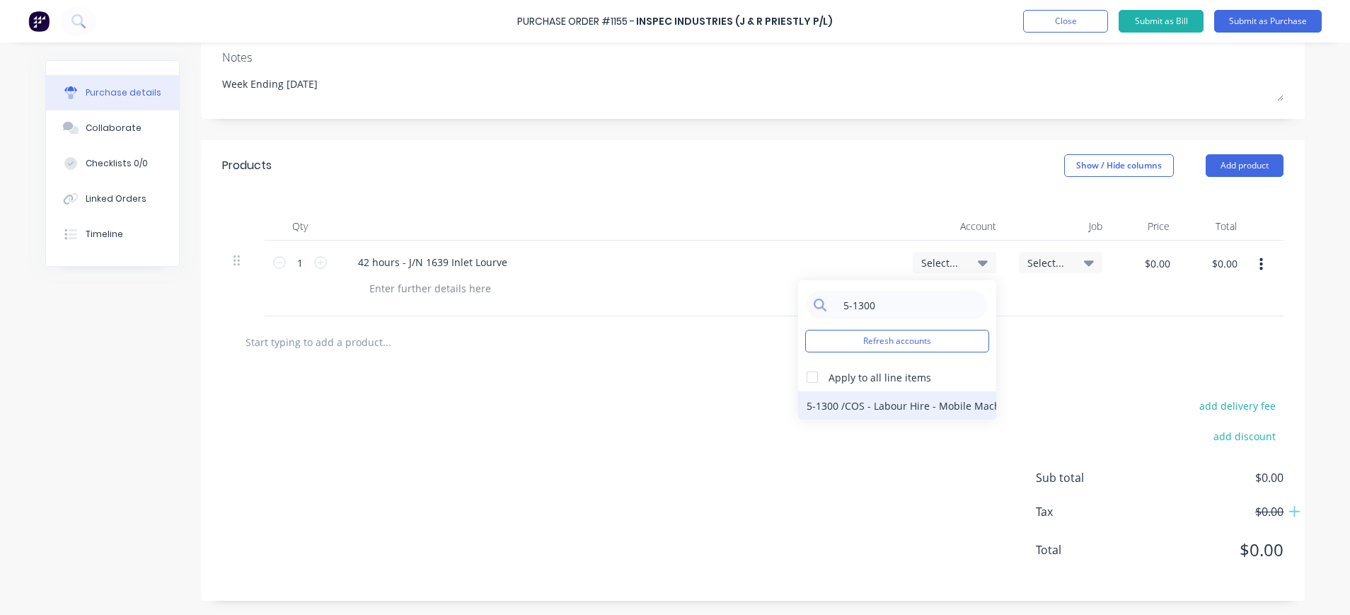
type input "5-1300"
click at [896, 405] on div "5-1300 / COS - Labour Hire - Mobile Machines Sound" at bounding box center [897, 405] width 198 height 28
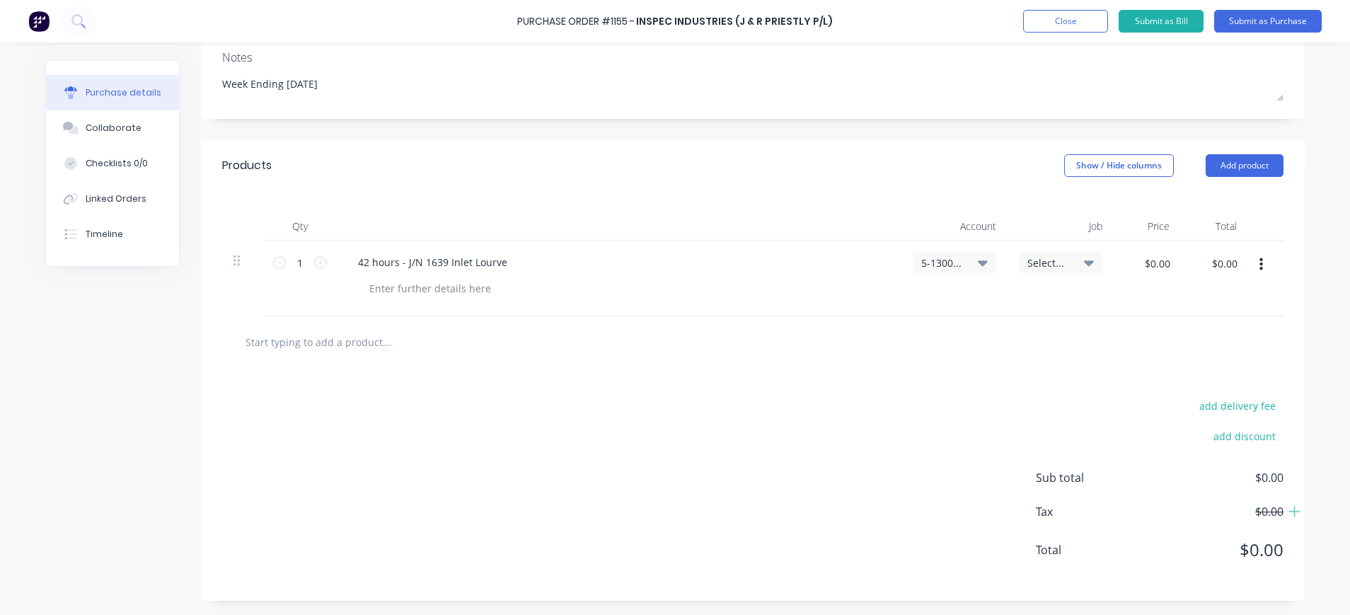
click at [1041, 267] on span "Select..." at bounding box center [1048, 262] width 42 height 15
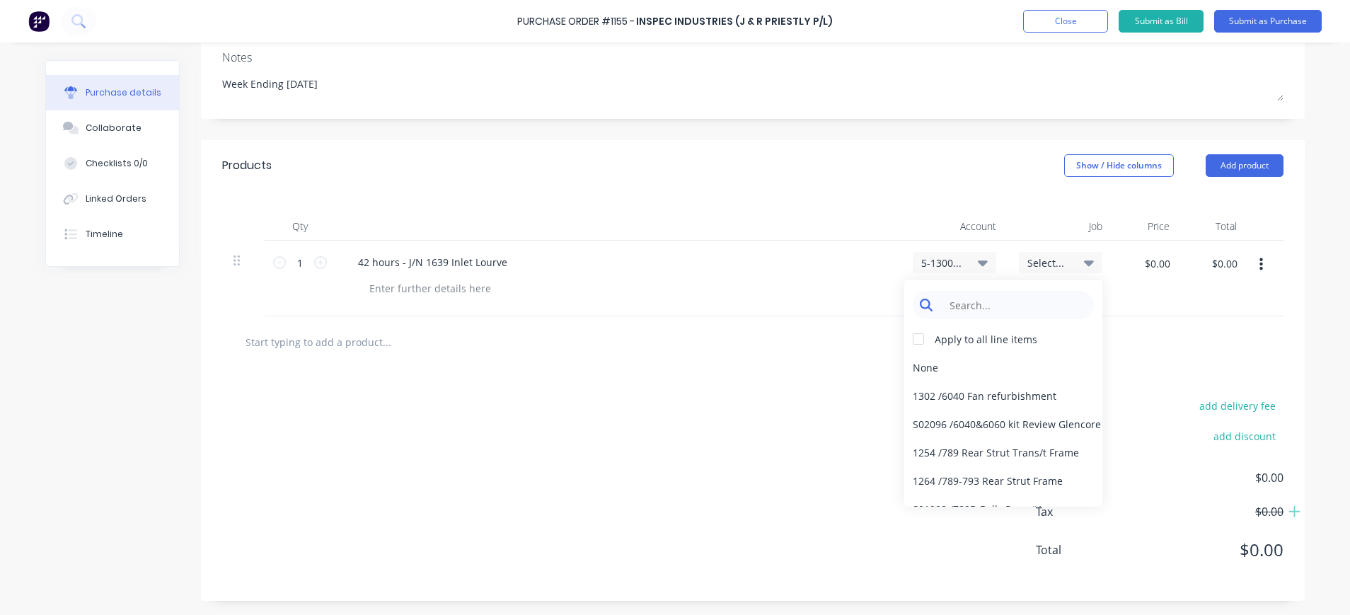
type textarea "x"
click at [1036, 296] on input at bounding box center [1014, 305] width 145 height 28
type input "1639"
type textarea "x"
drag, startPoint x: 974, startPoint y: 300, endPoint x: 959, endPoint y: 304, distance: 16.1
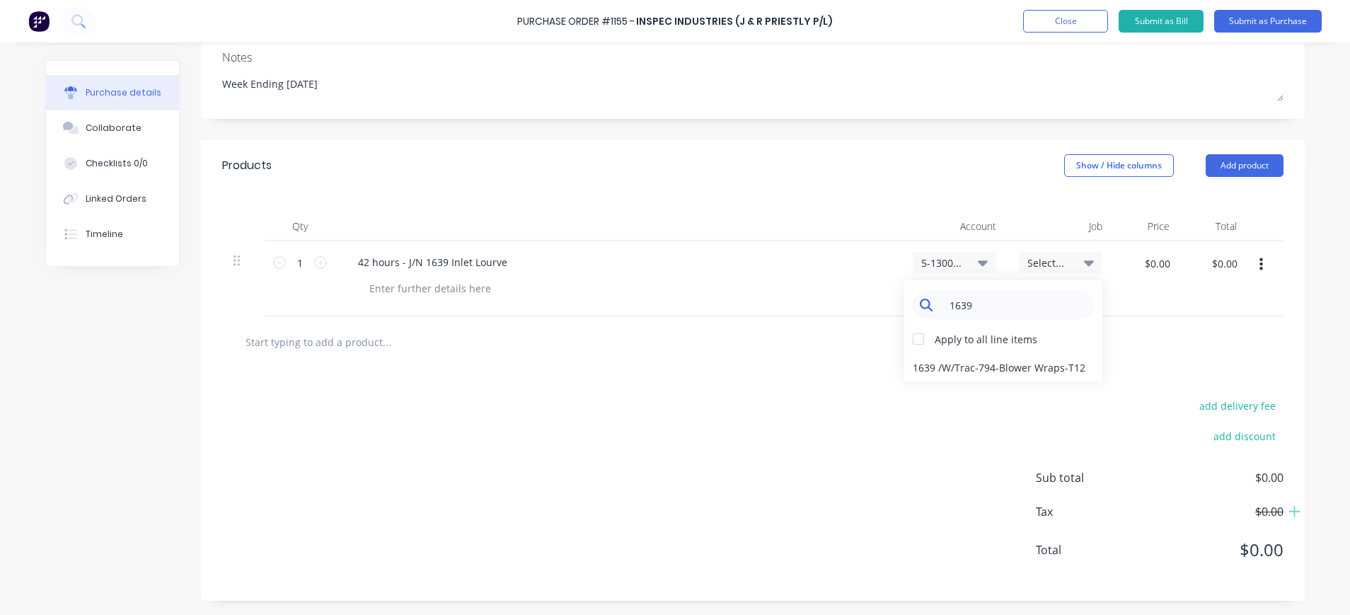
click at [959, 304] on input "1639" at bounding box center [1014, 305] width 145 height 28
type input "1636"
click at [936, 365] on div "1636 / W/Trac-794-Ret-Lv-Outlet-T12" at bounding box center [1003, 367] width 198 height 28
click at [1150, 269] on input "$0.00" at bounding box center [1157, 263] width 42 height 23
drag, startPoint x: 279, startPoint y: 259, endPoint x: 294, endPoint y: 262, distance: 15.3
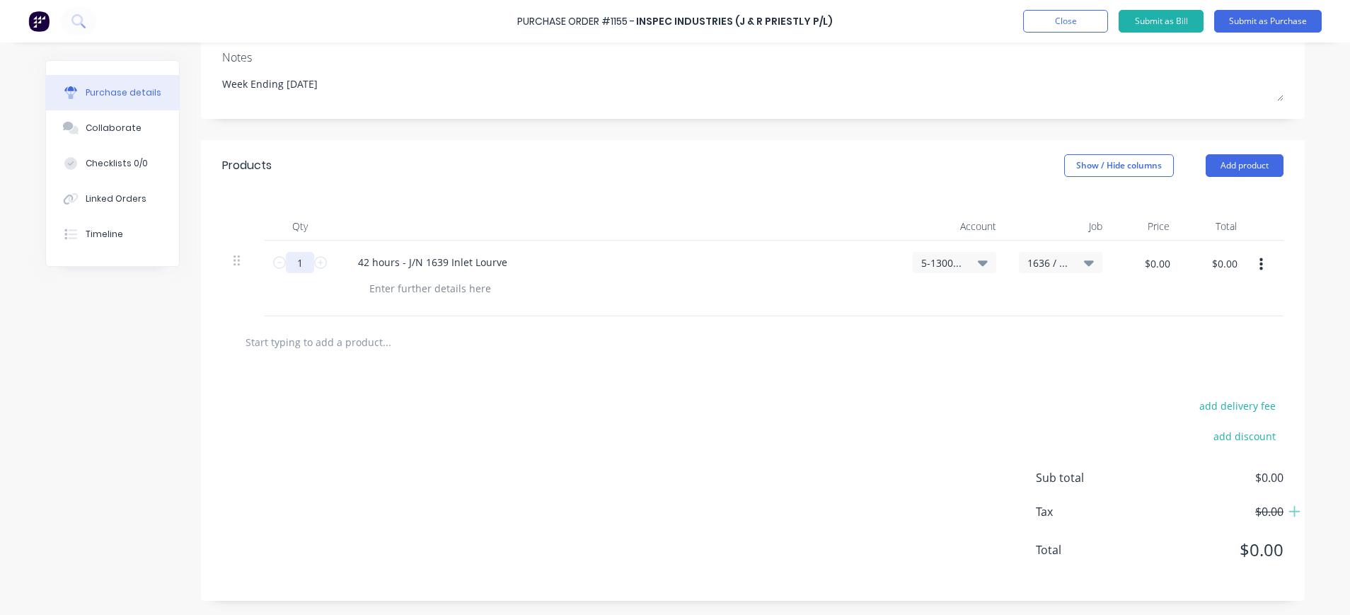
click at [294, 262] on input "1" at bounding box center [300, 262] width 28 height 21
type textarea "x"
type input "4"
type textarea "x"
type input "42"
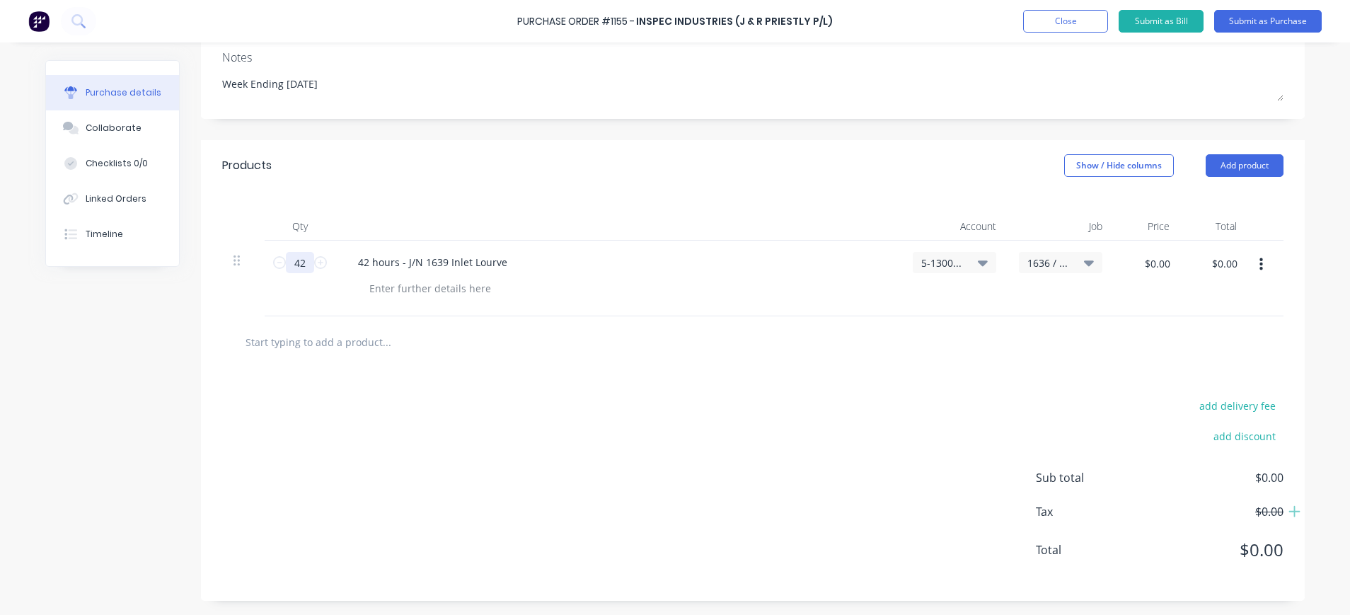
type textarea "x"
type input "42"
type textarea "x"
click at [1160, 267] on input "$0.00" at bounding box center [1157, 263] width 42 height 23
type input "850"
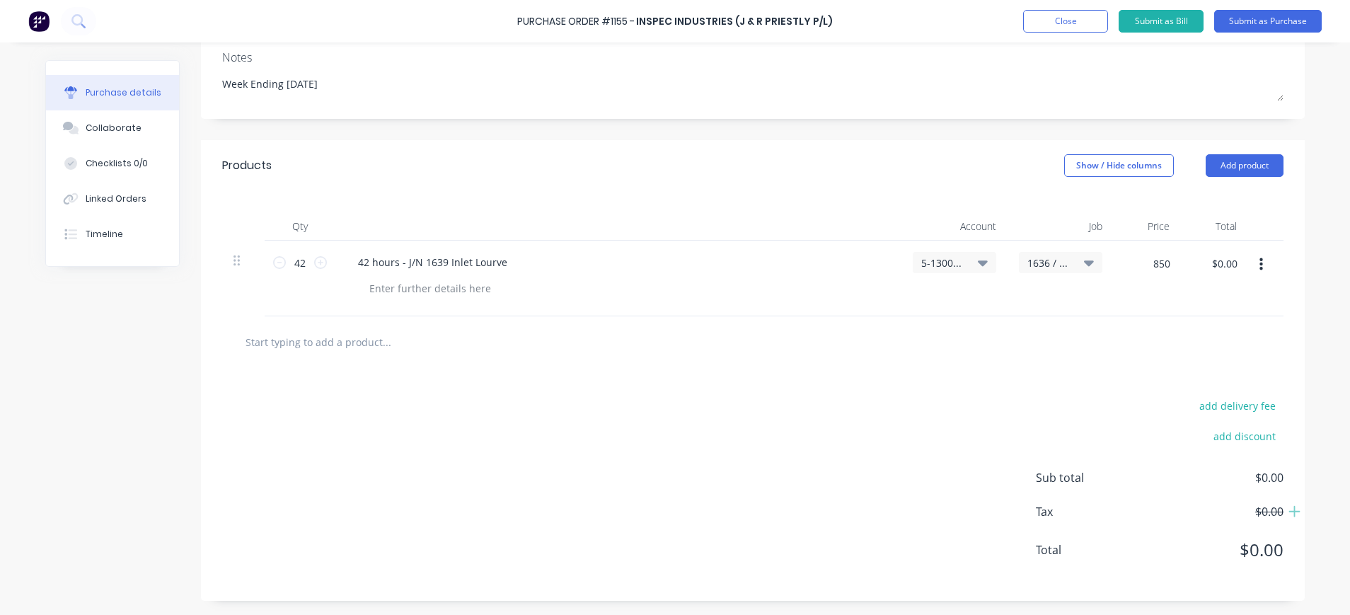
type textarea "x"
type input "$850.00"
type input "$35,700.00"
type textarea "x"
click at [1166, 262] on input "$850.00" at bounding box center [1152, 263] width 54 height 23
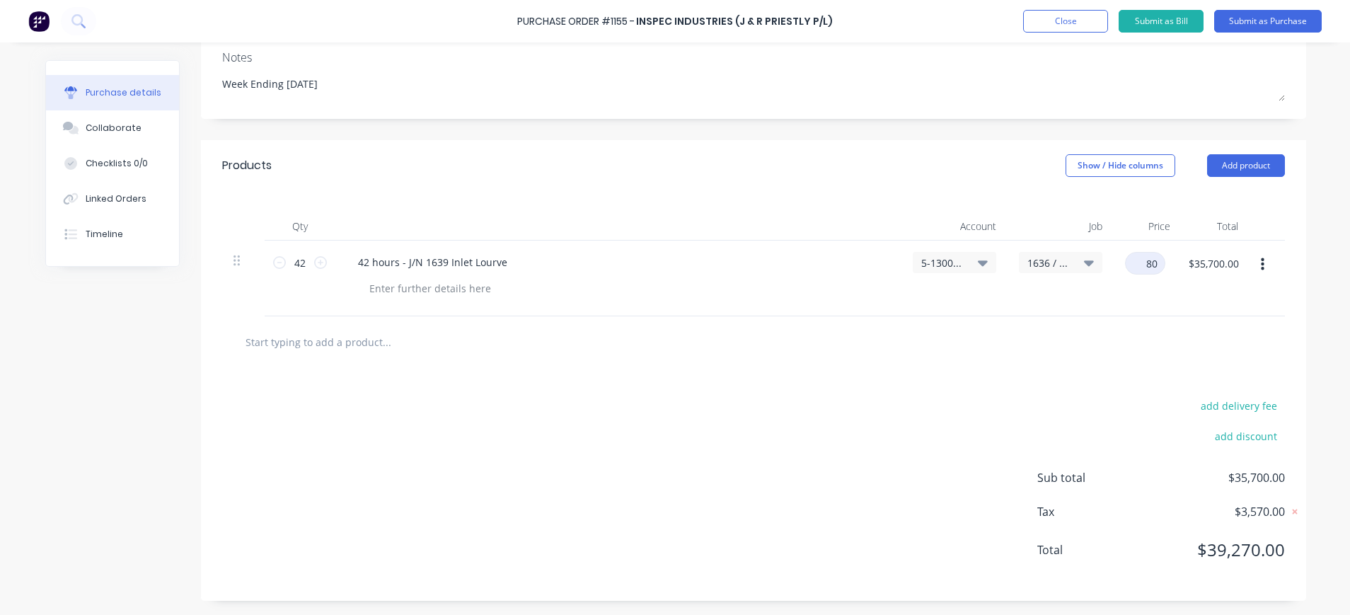
type input "80"
type textarea "x"
type input "$80.00"
type input "$3,360.00"
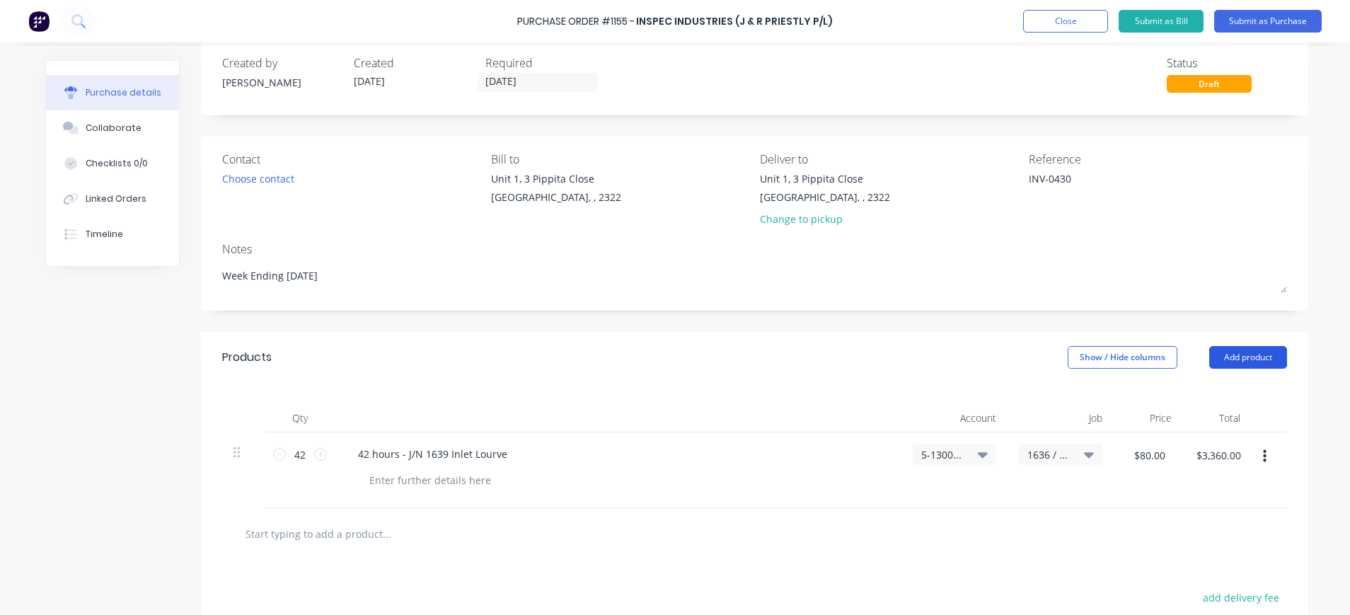
scroll to position [0, 0]
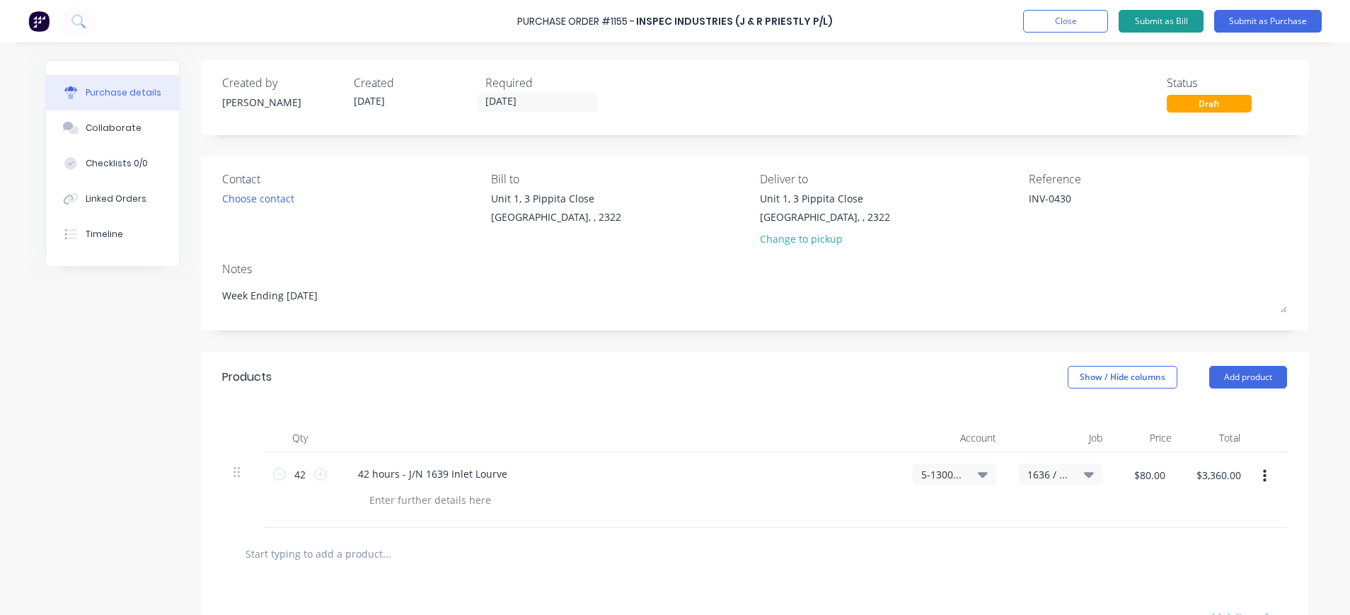
click at [1170, 23] on button "Submit as Bill" at bounding box center [1161, 21] width 85 height 23
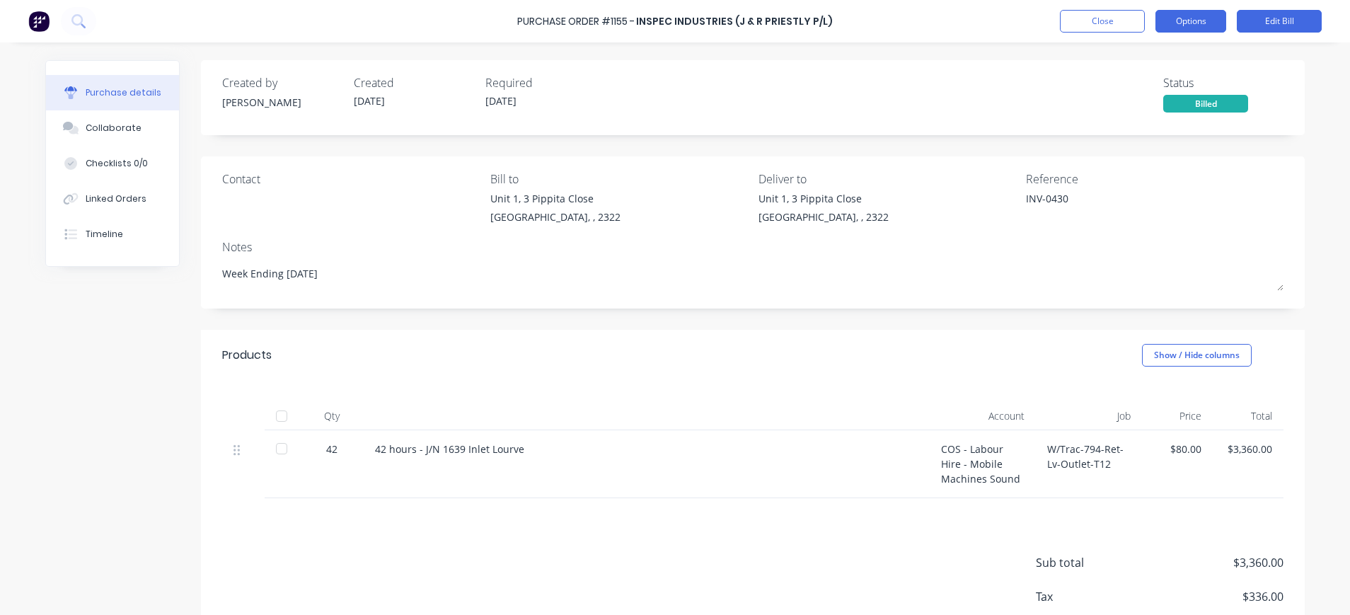
click at [1177, 23] on button "Options" at bounding box center [1190, 21] width 71 height 23
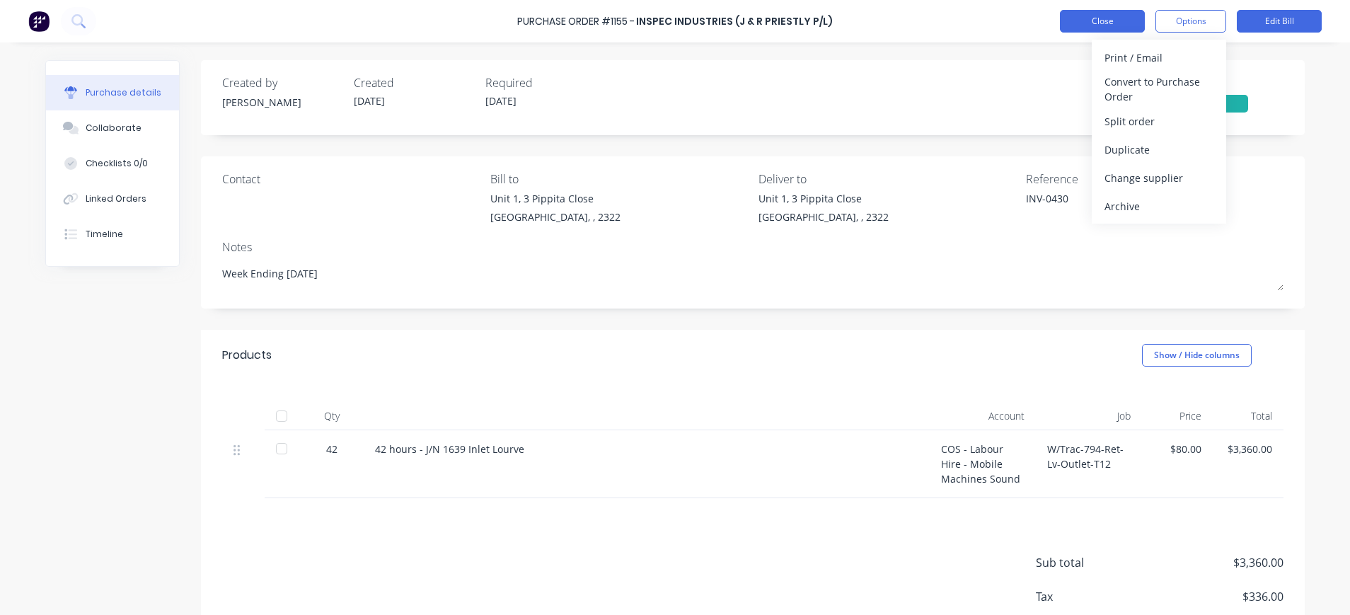
click at [1111, 14] on button "Close" at bounding box center [1102, 21] width 85 height 23
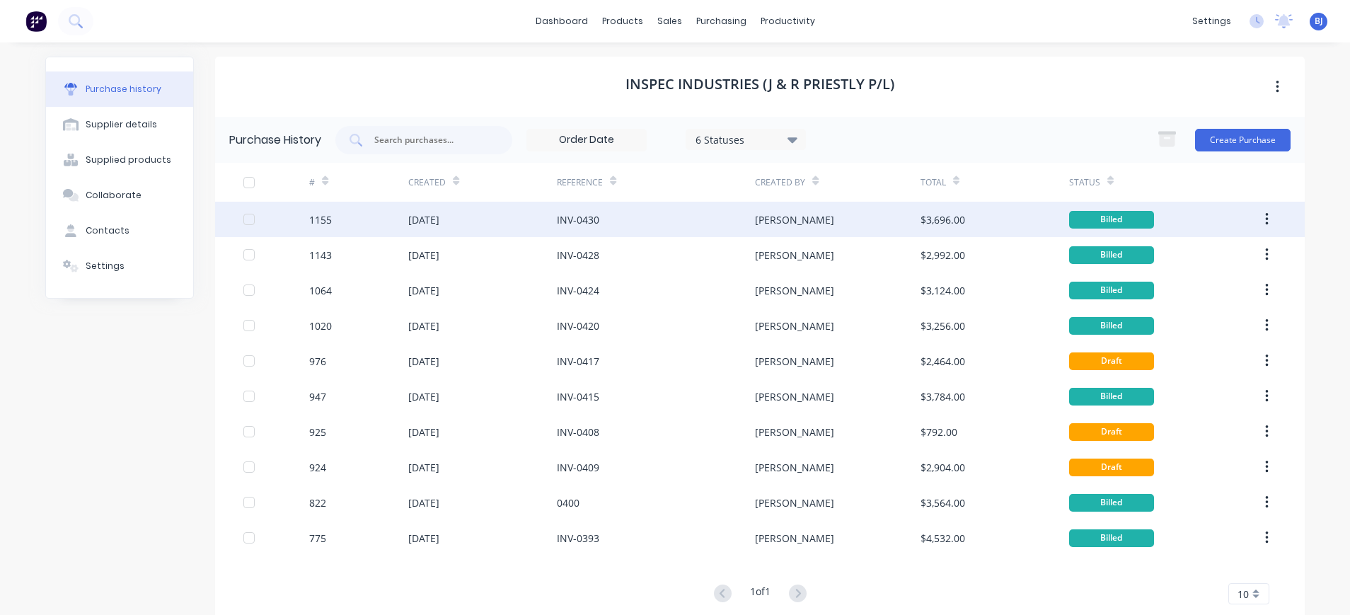
click at [410, 218] on div "[DATE]" at bounding box center [423, 219] width 31 height 15
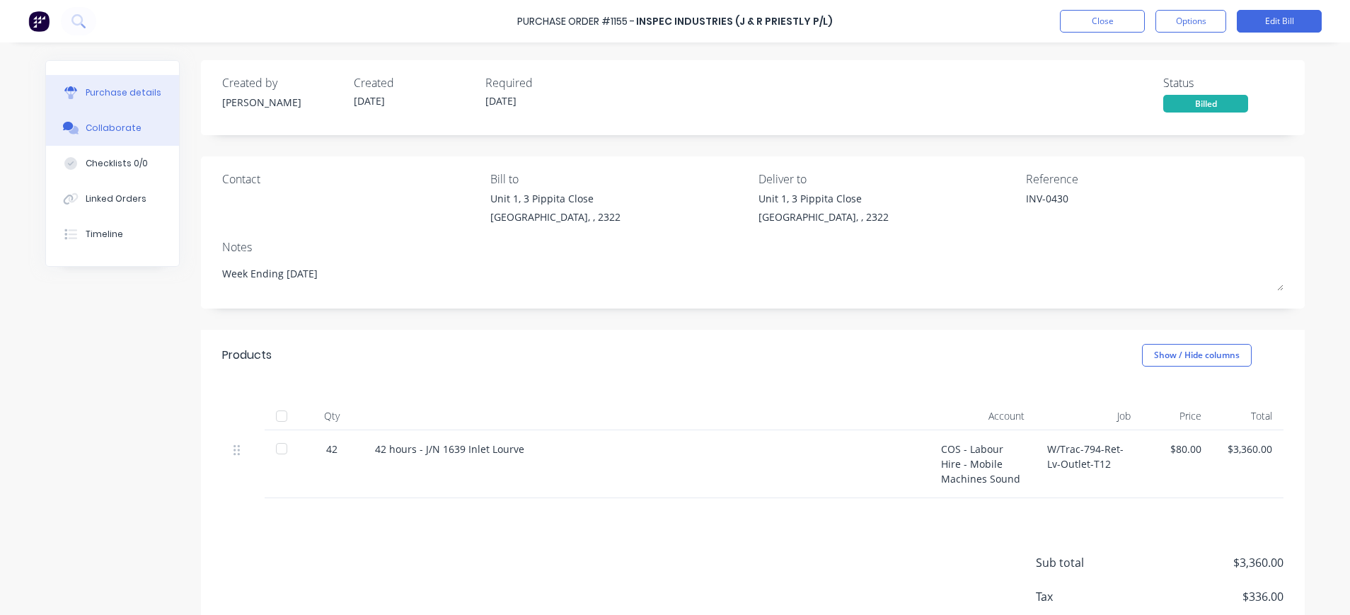
click at [86, 126] on div "Collaborate" at bounding box center [114, 128] width 56 height 13
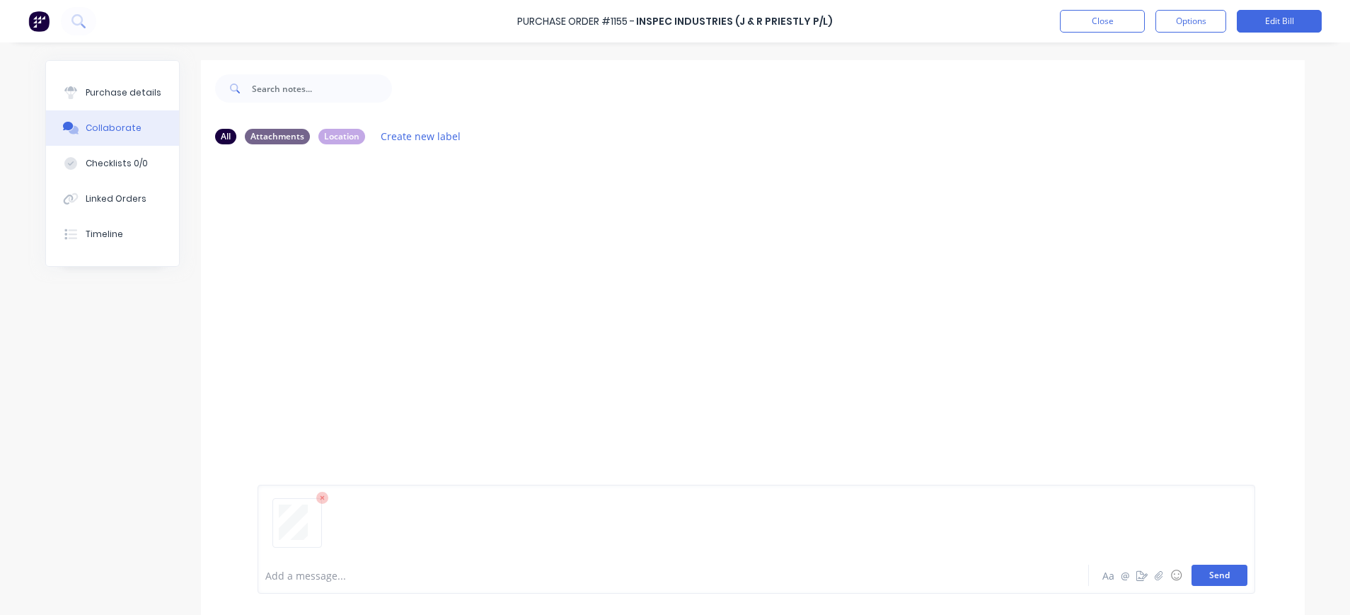
click at [1214, 580] on button "Send" at bounding box center [1219, 575] width 56 height 21
click at [95, 91] on div "Purchase details" at bounding box center [124, 92] width 76 height 13
type textarea "x"
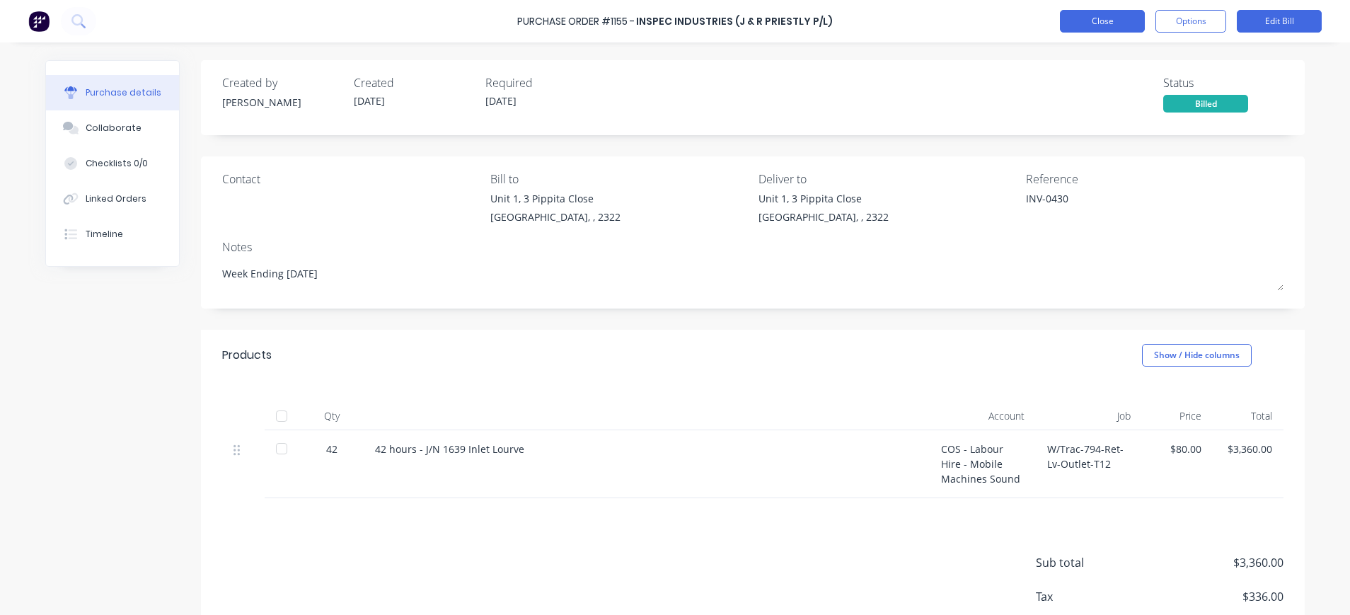
click at [1111, 20] on button "Close" at bounding box center [1102, 21] width 85 height 23
